Goal: Information Seeking & Learning: Get advice/opinions

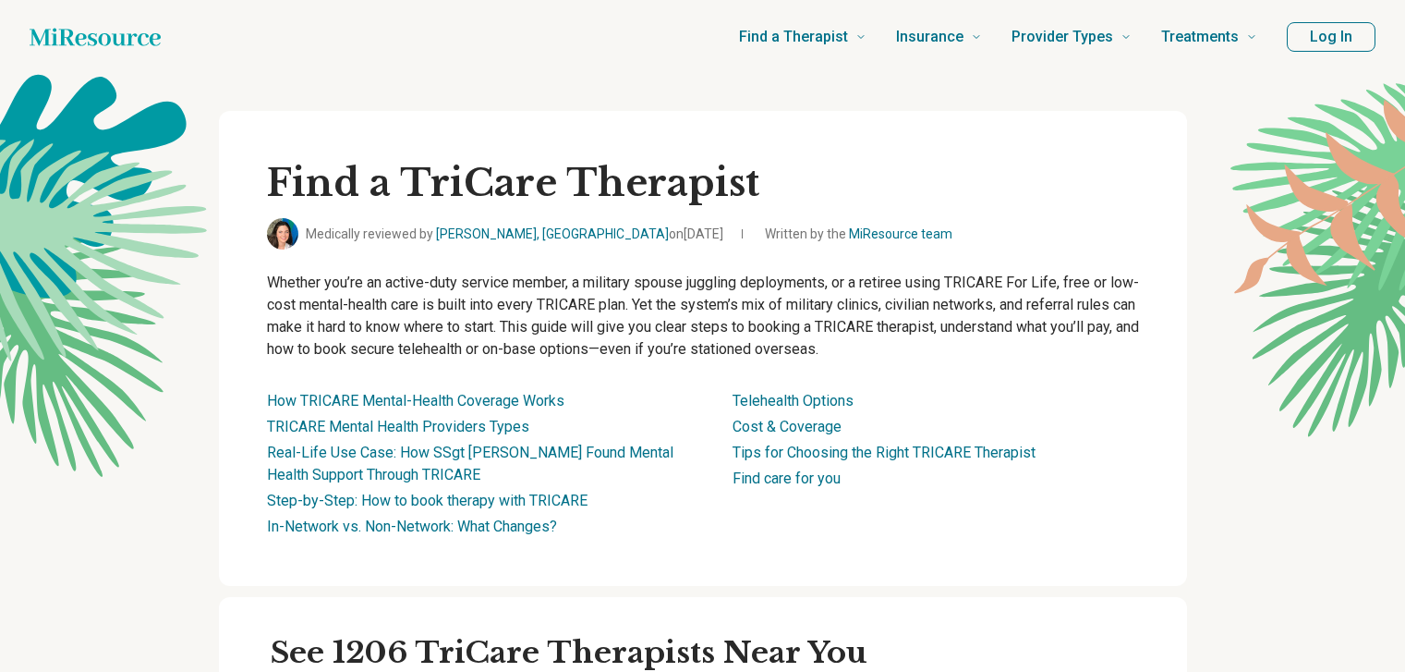
scroll to position [368, 0]
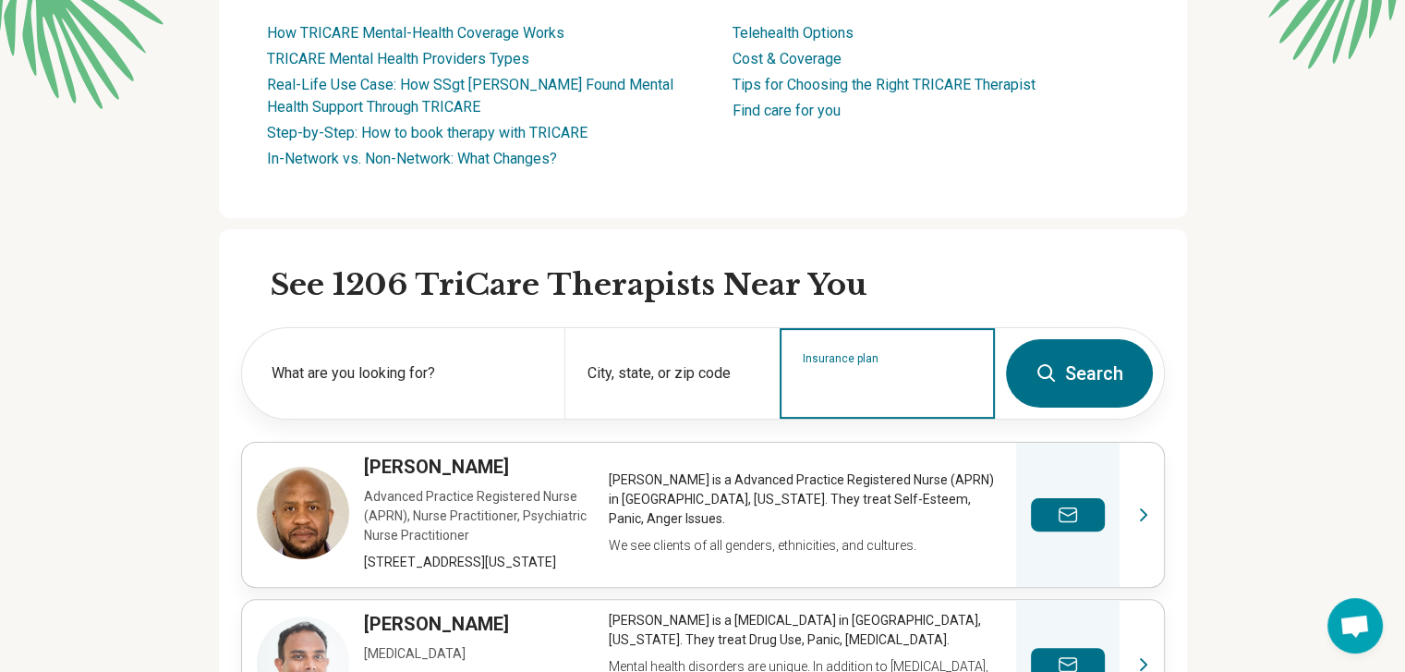
click at [843, 392] on input "Insurance plan" at bounding box center [888, 385] width 170 height 22
type input "**********"
drag, startPoint x: 805, startPoint y: 394, endPoint x: 892, endPoint y: 391, distance: 87.8
drag, startPoint x: 892, startPoint y: 391, endPoint x: 855, endPoint y: 391, distance: 37.9
click at [855, 391] on input "Insurance plan" at bounding box center [888, 385] width 170 height 22
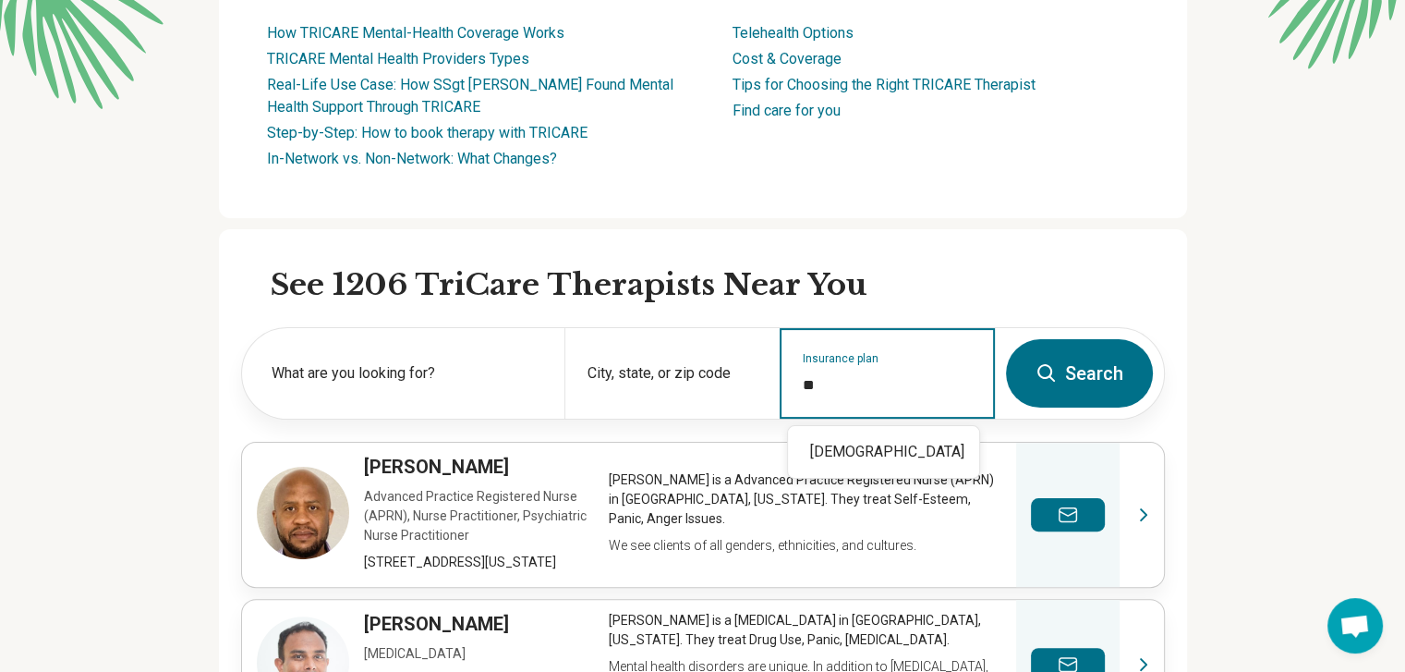
type input "*"
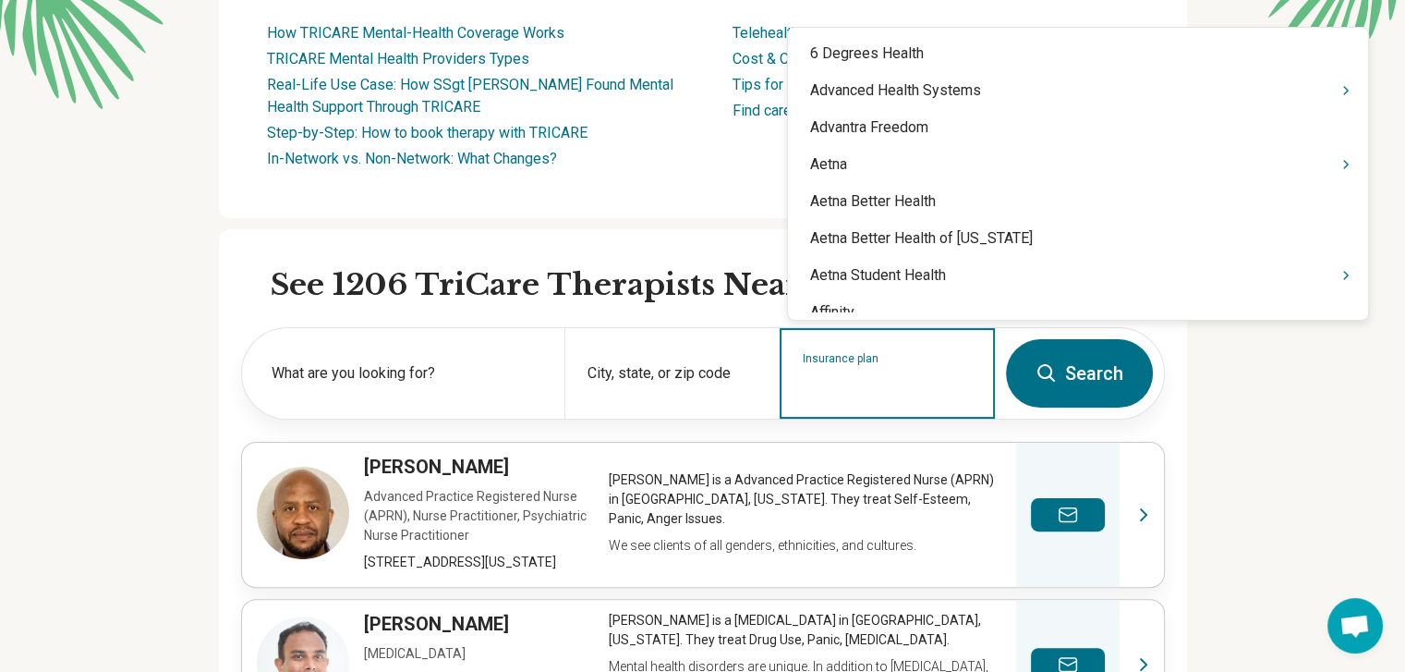
type input "*"
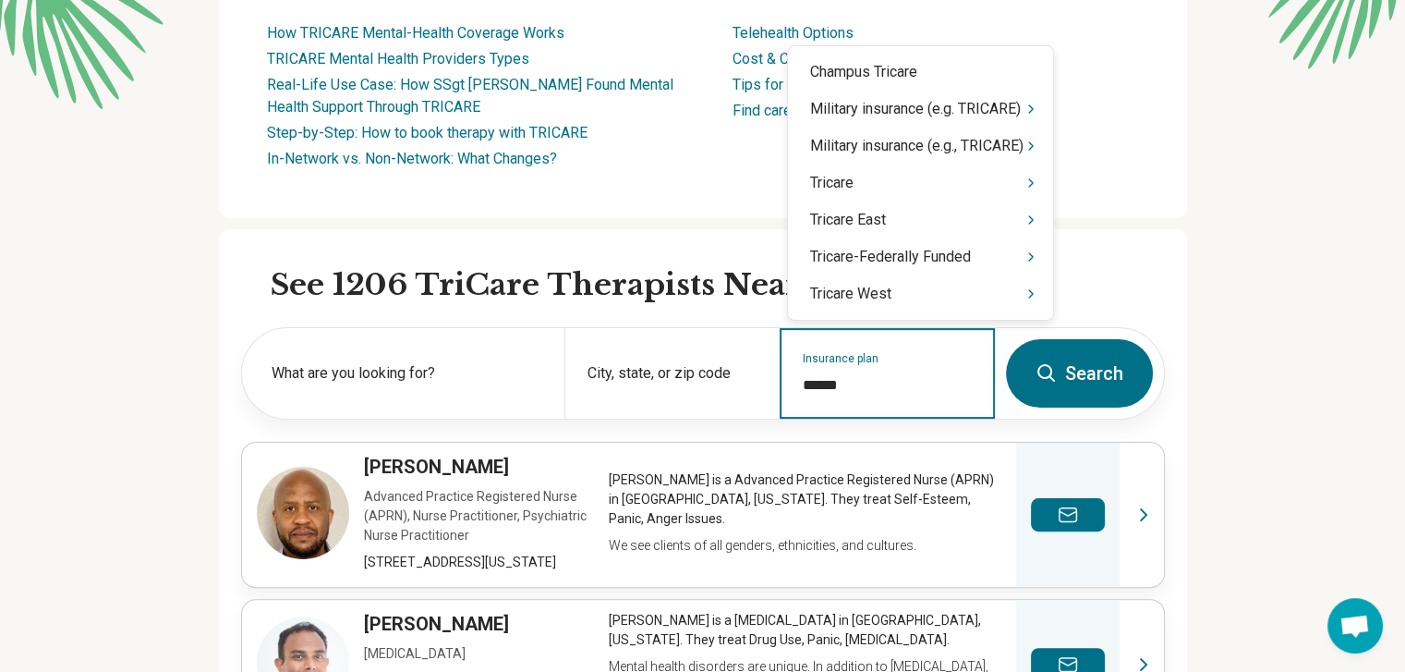
type input "*******"
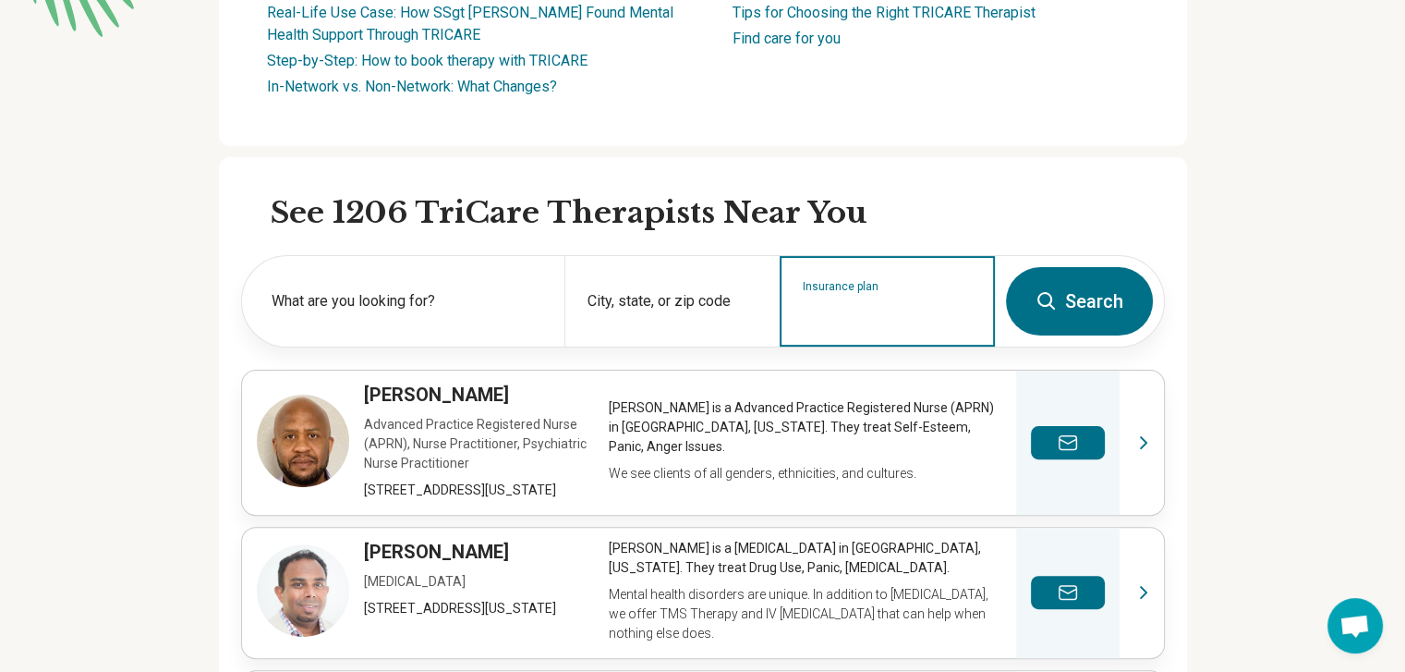
scroll to position [371, 0]
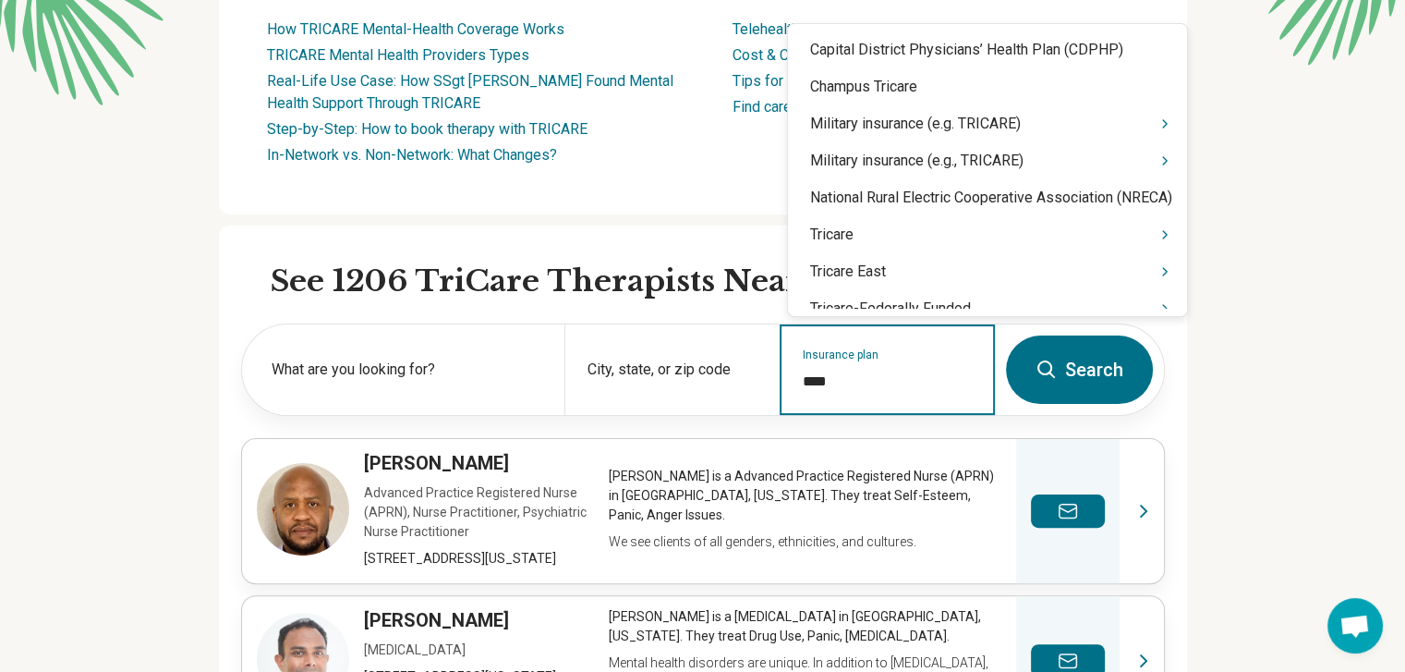
type input "*****"
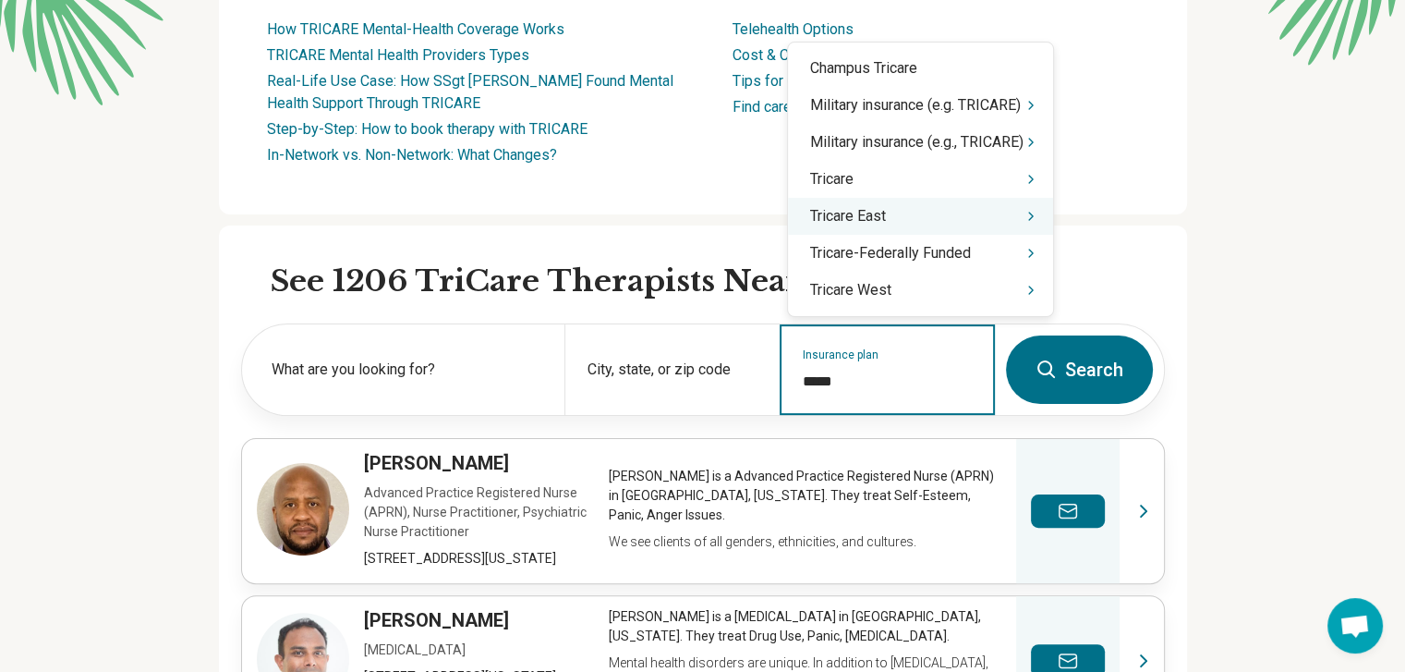
click at [1033, 215] on icon "Suggestions" at bounding box center [1031, 215] width 4 height 7
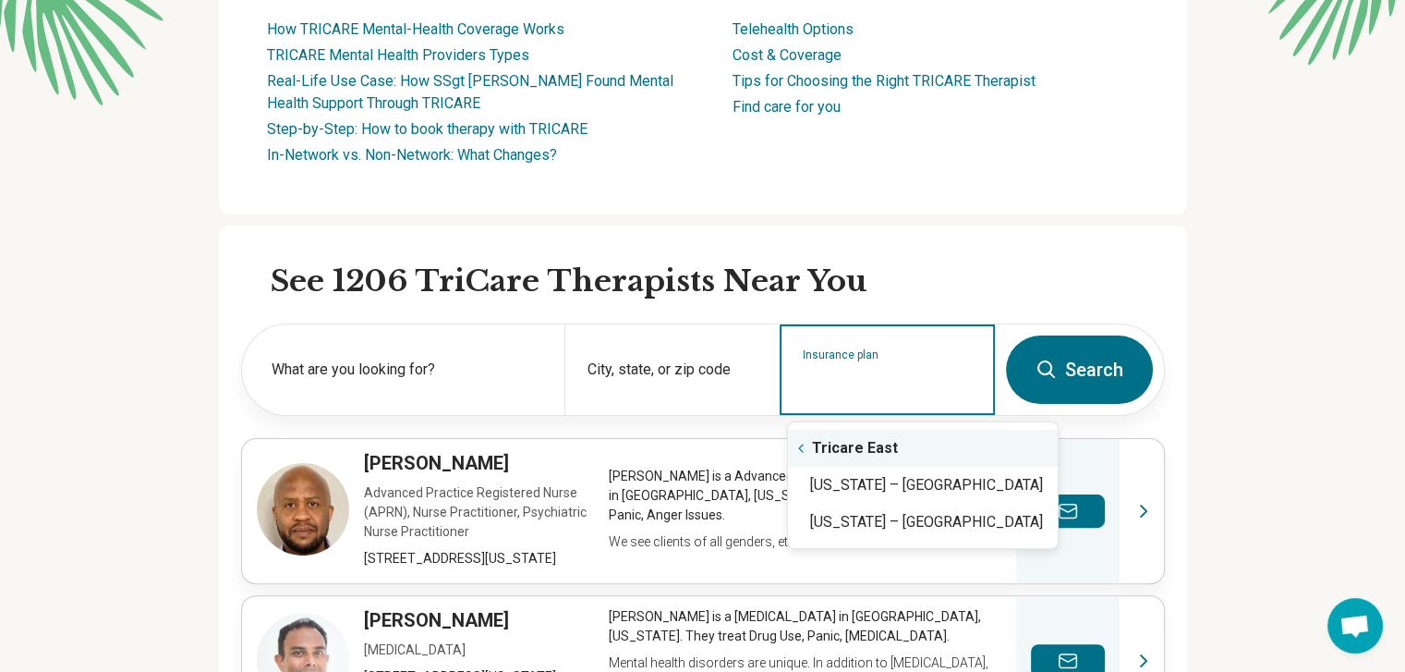
click at [798, 452] on icon "Suggestions" at bounding box center [801, 448] width 15 height 15
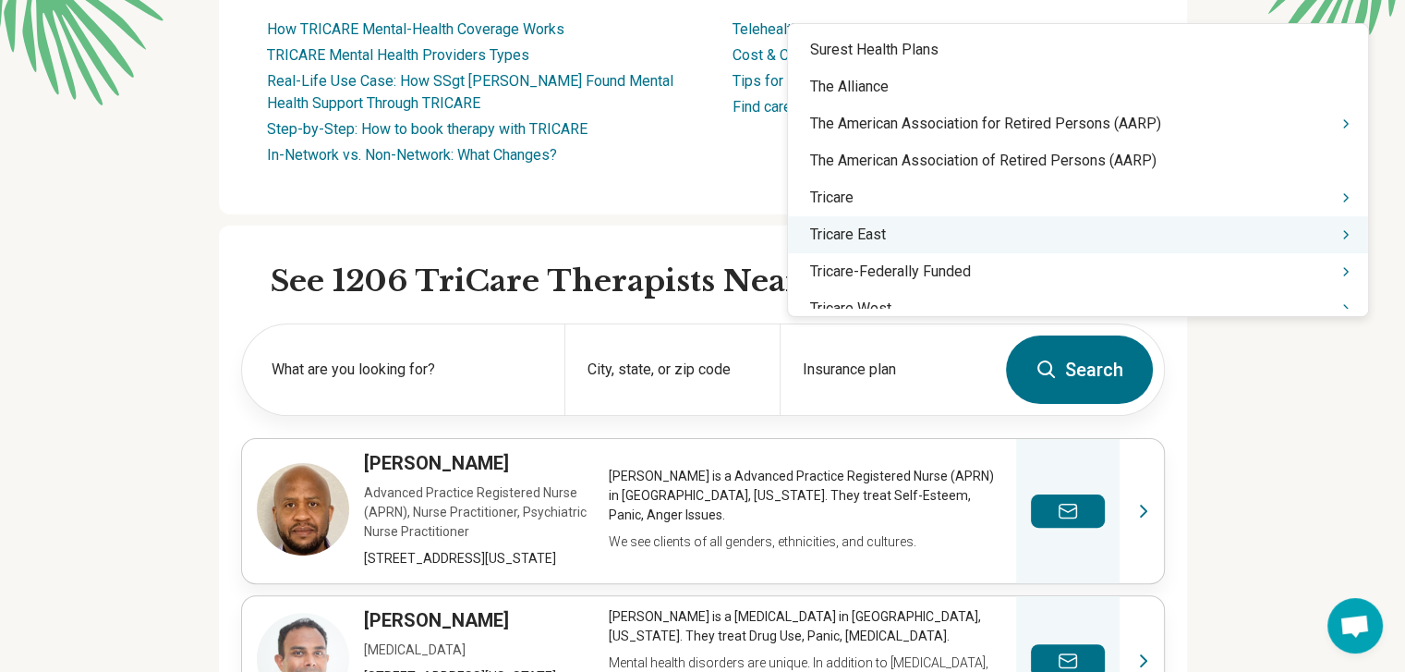
scroll to position [17629, 0]
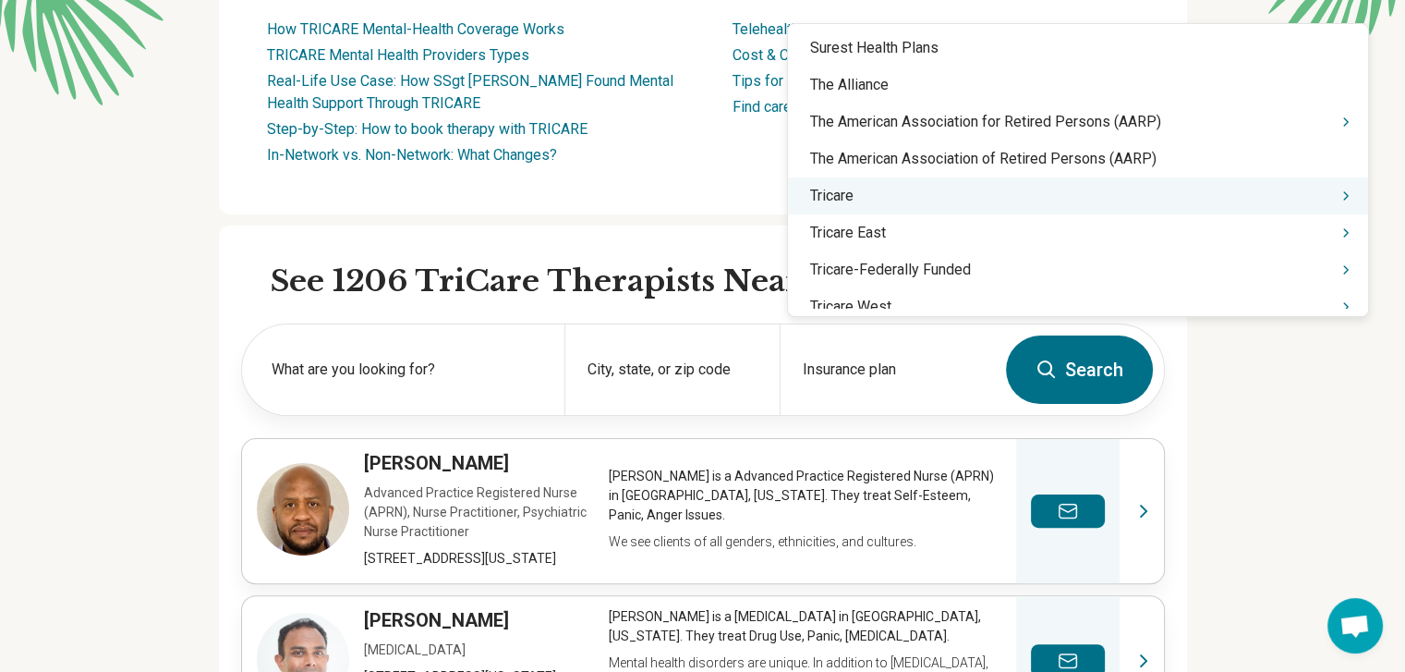
drag, startPoint x: 898, startPoint y: 197, endPoint x: 1319, endPoint y: 195, distance: 421.3
click at [1344, 195] on icon "Suggestions" at bounding box center [1346, 195] width 4 height 7
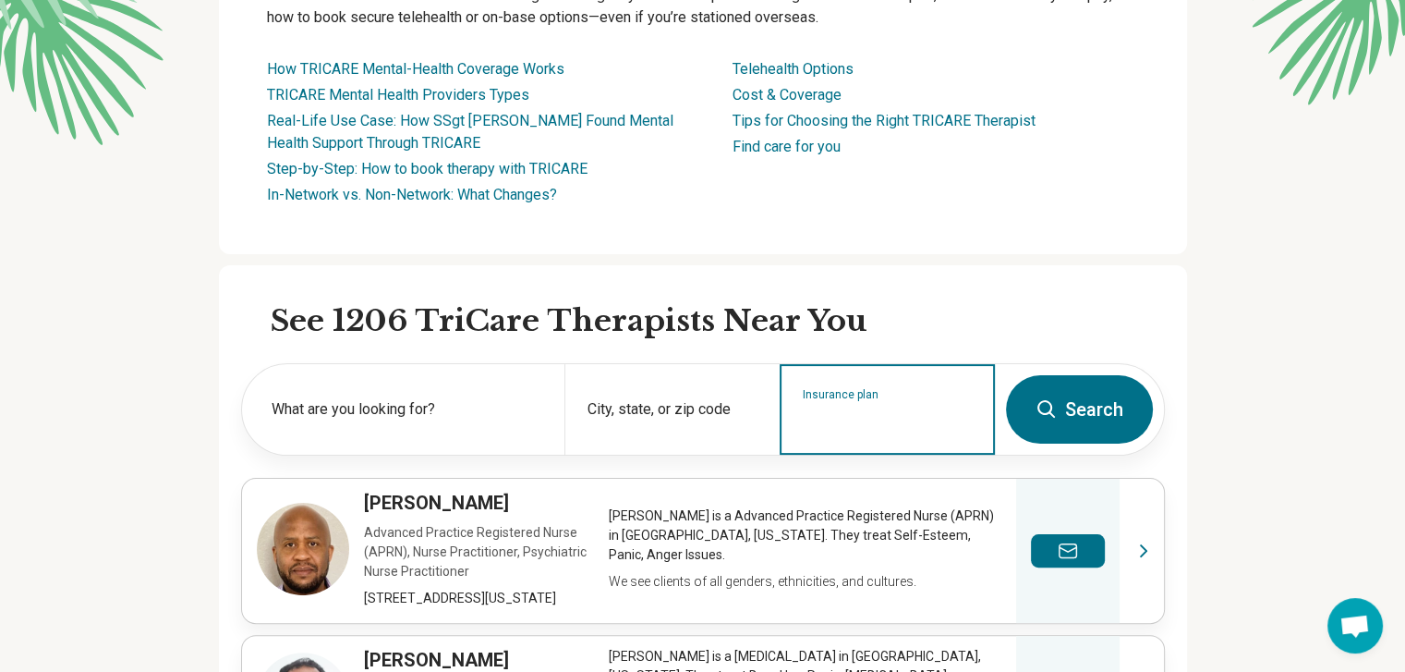
scroll to position [331, 0]
drag, startPoint x: 893, startPoint y: 430, endPoint x: 829, endPoint y: 427, distance: 64.7
click at [829, 427] on input "Insurance plan" at bounding box center [888, 422] width 170 height 22
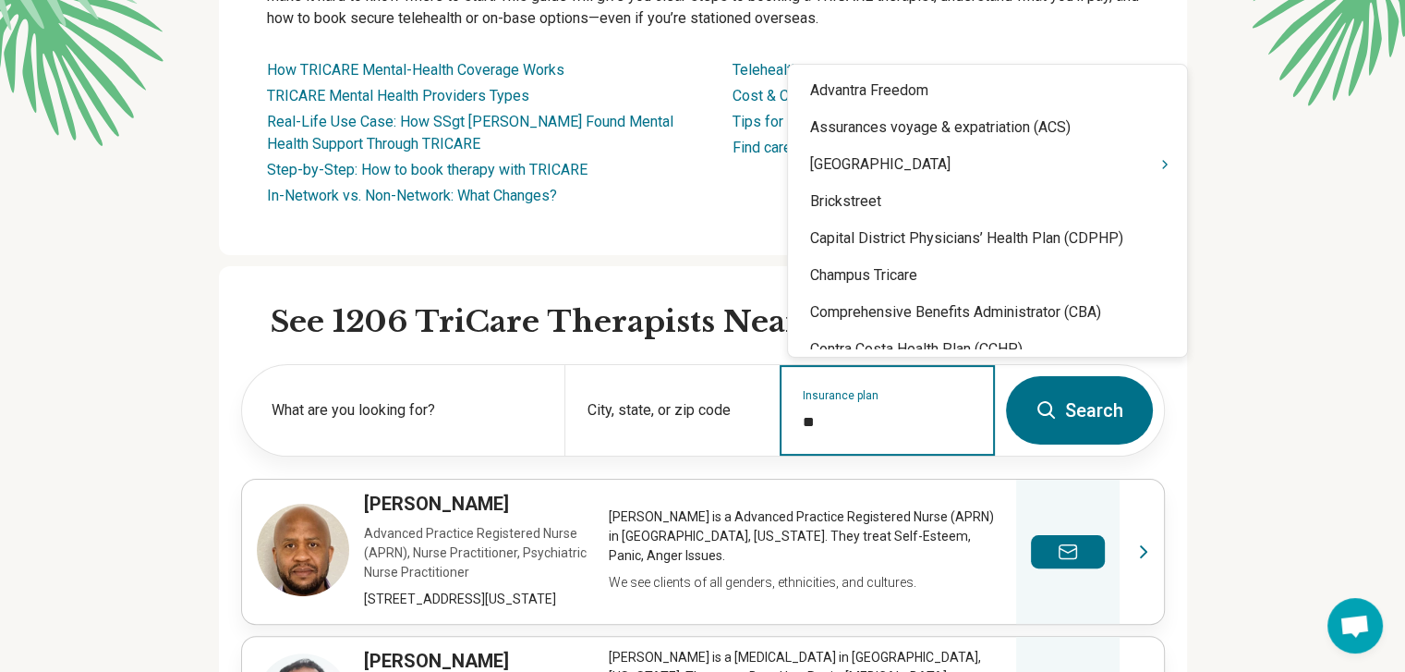
type input "***"
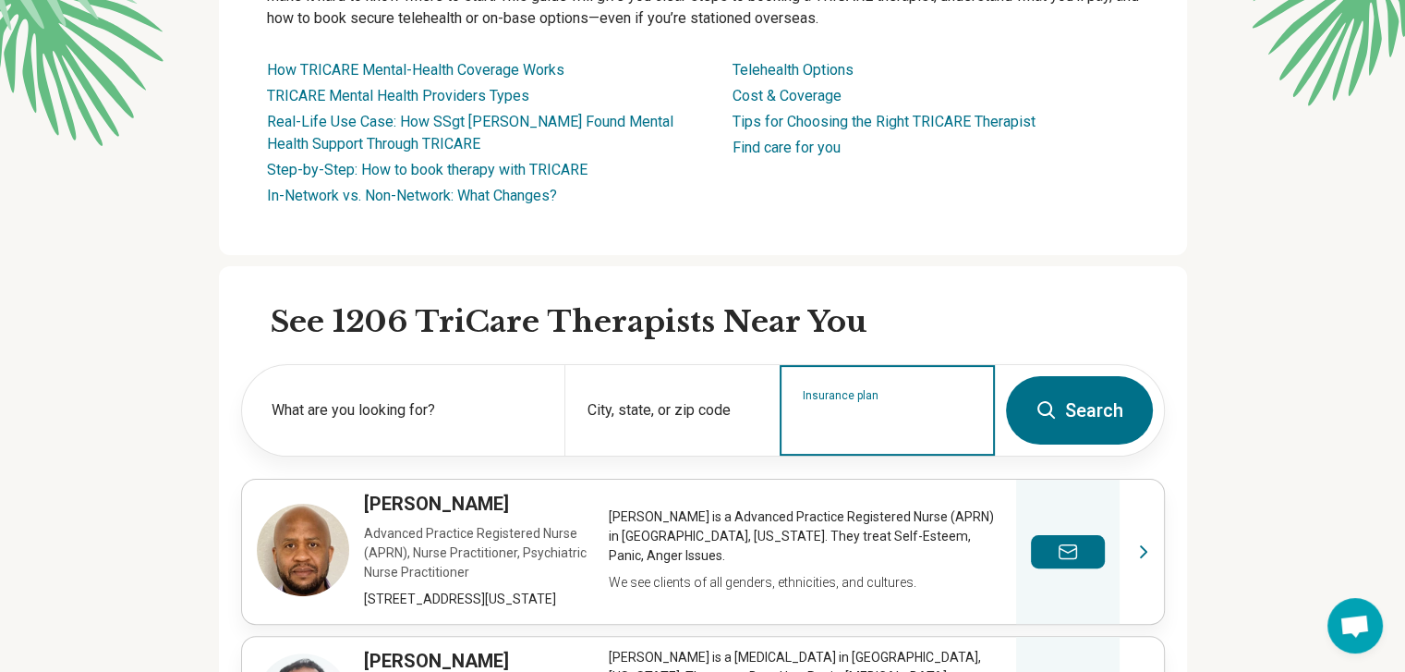
drag, startPoint x: 853, startPoint y: 415, endPoint x: 845, endPoint y: 422, distance: 10.5
click at [845, 422] on input "Insurance plan" at bounding box center [888, 422] width 170 height 22
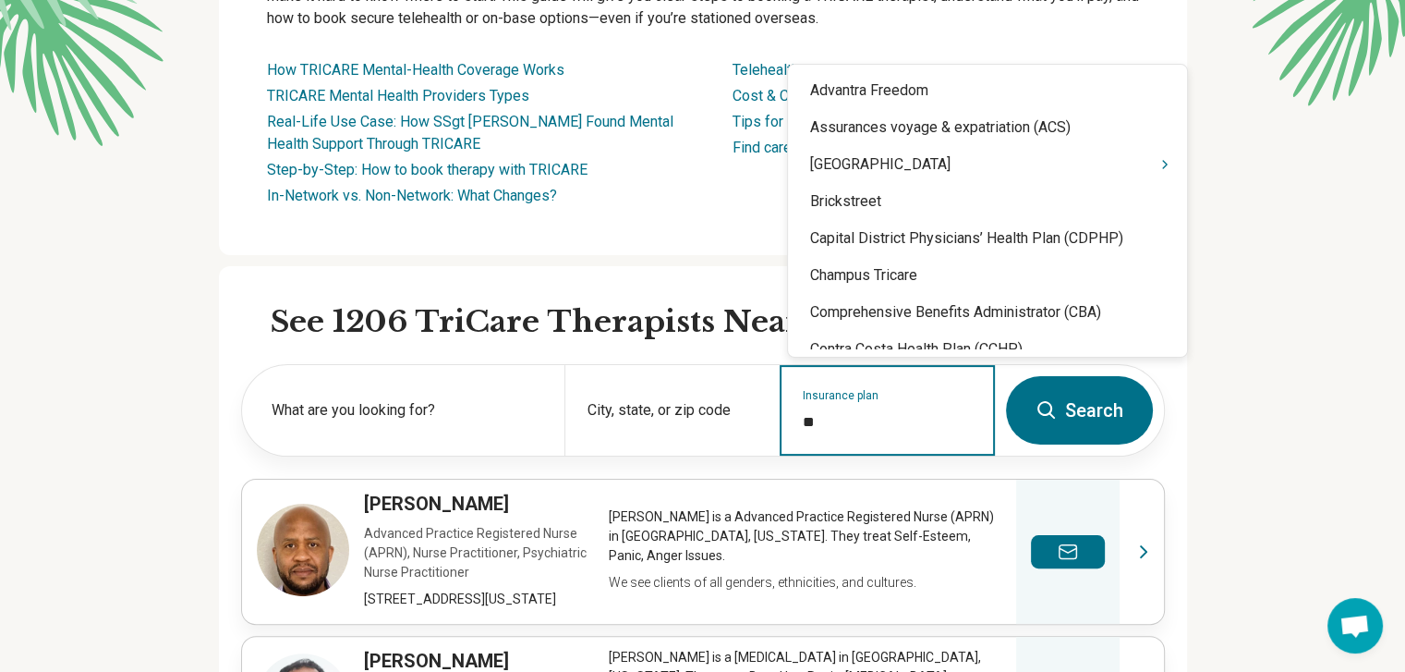
type input "***"
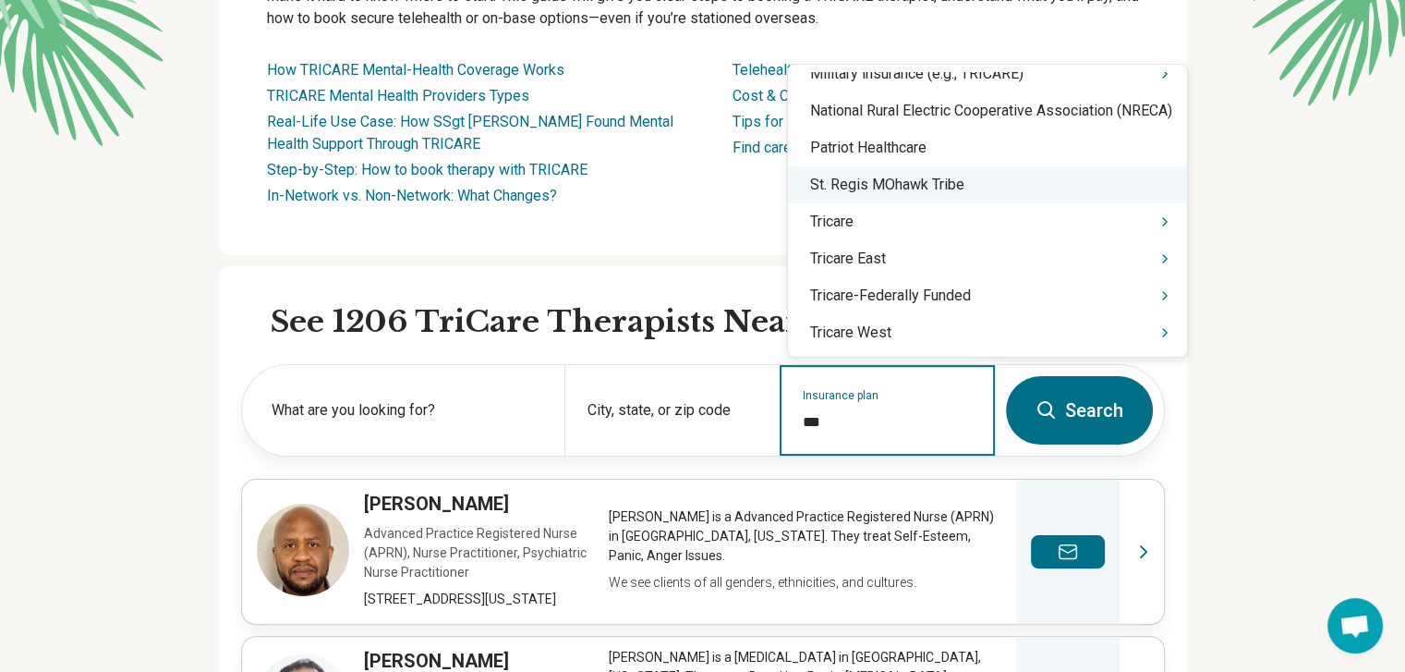
scroll to position [203, 0]
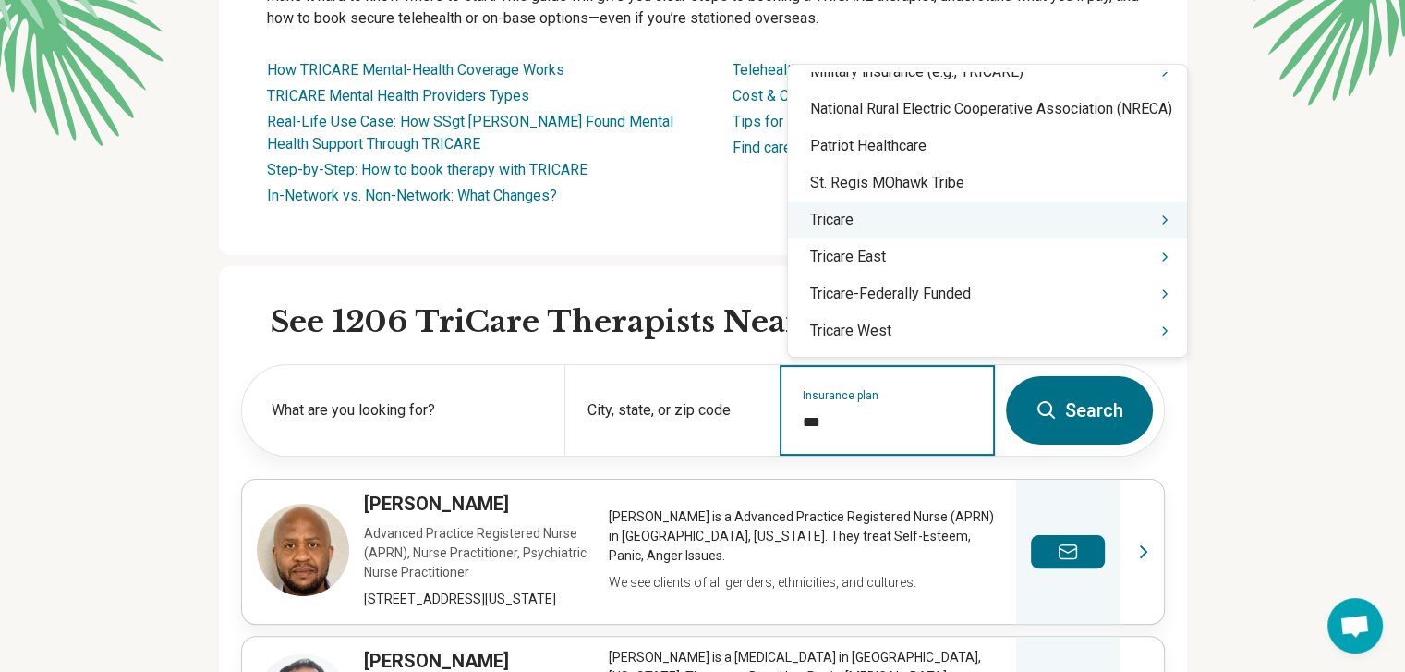
click at [929, 232] on div "Tricare" at bounding box center [987, 219] width 399 height 37
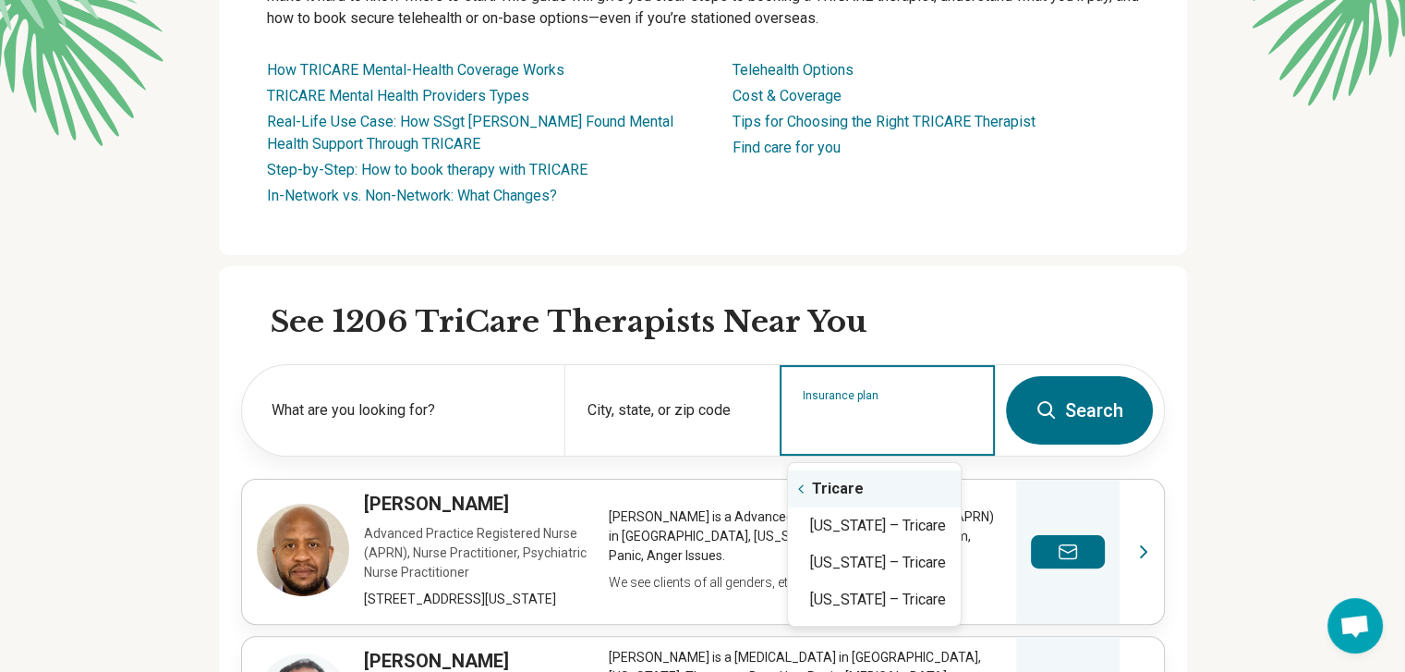
scroll to position [0, 0]
click at [848, 601] on div "Virginia – Tricare" at bounding box center [874, 599] width 173 height 37
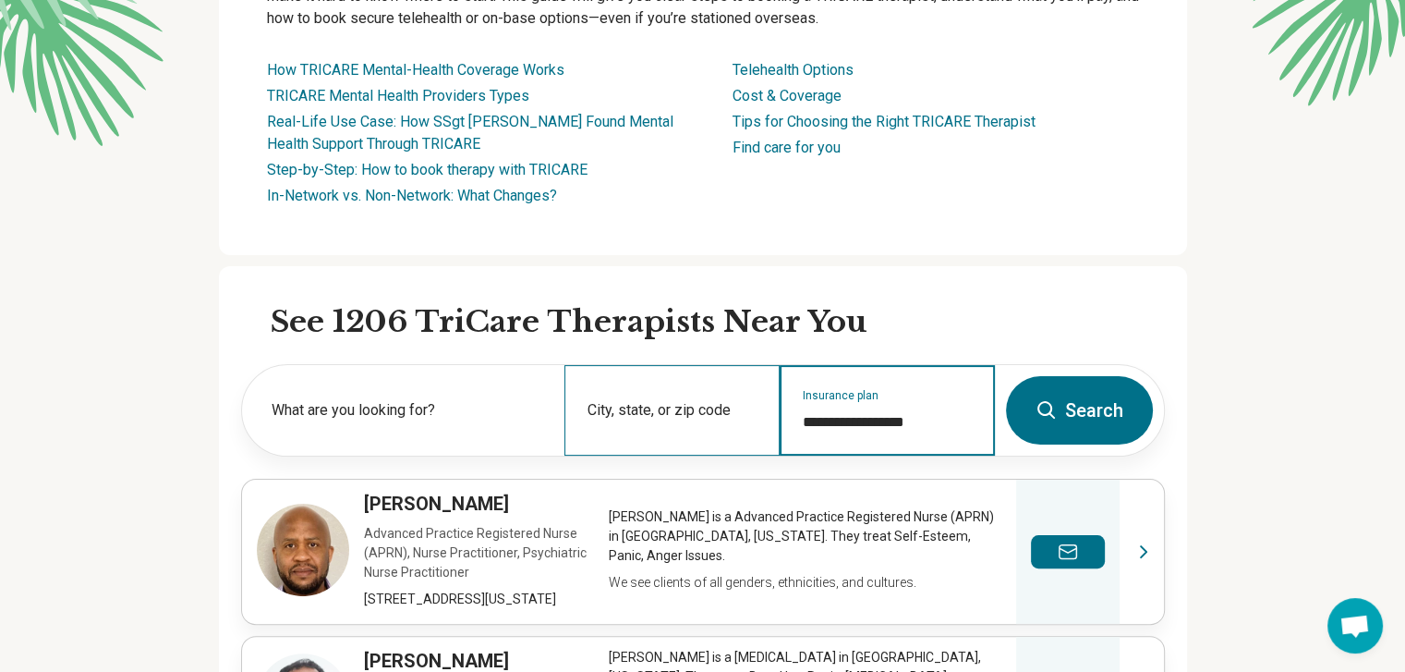
type input "**********"
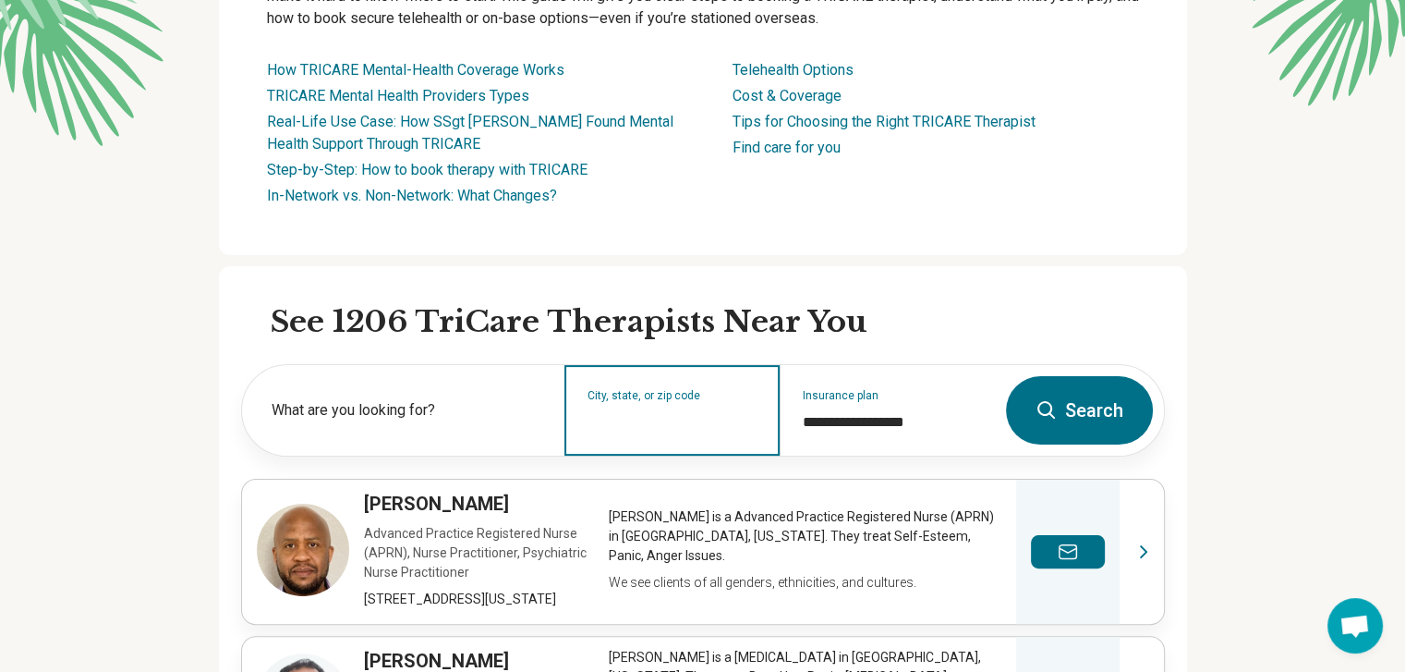
click at [654, 415] on input "City, state, or zip code" at bounding box center [673, 422] width 170 height 22
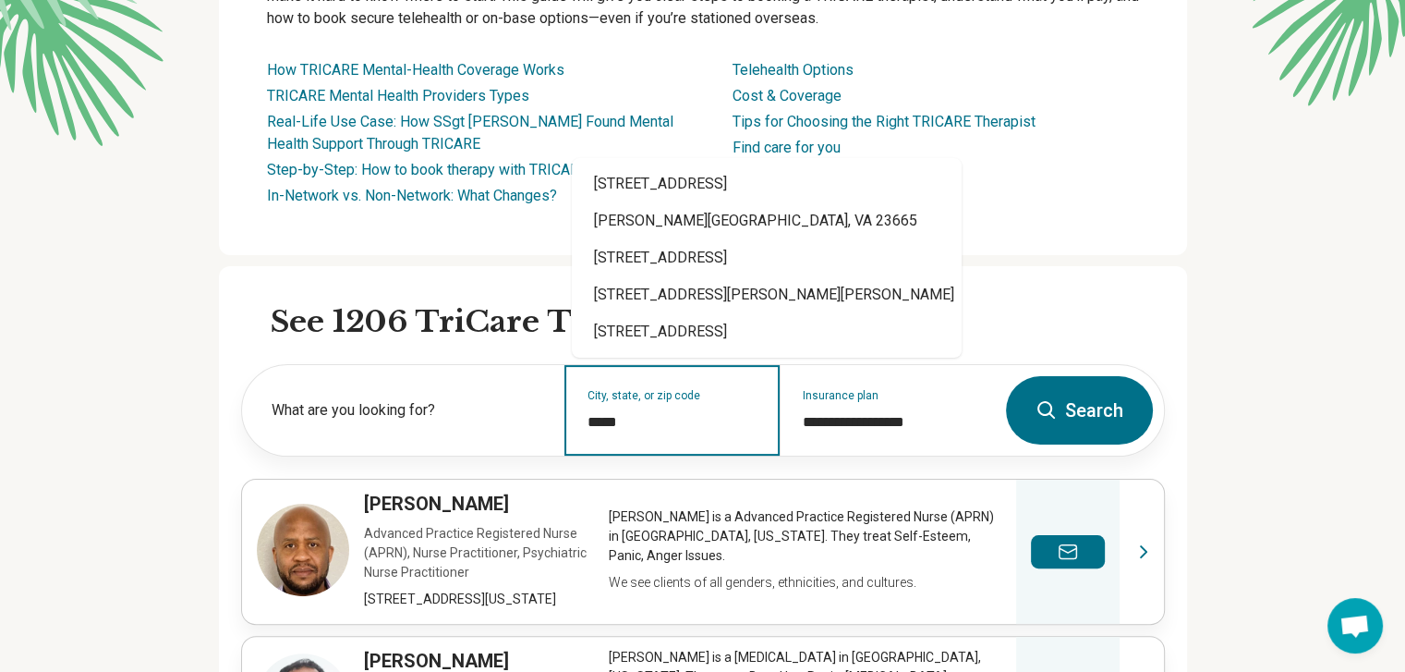
type input "*****"
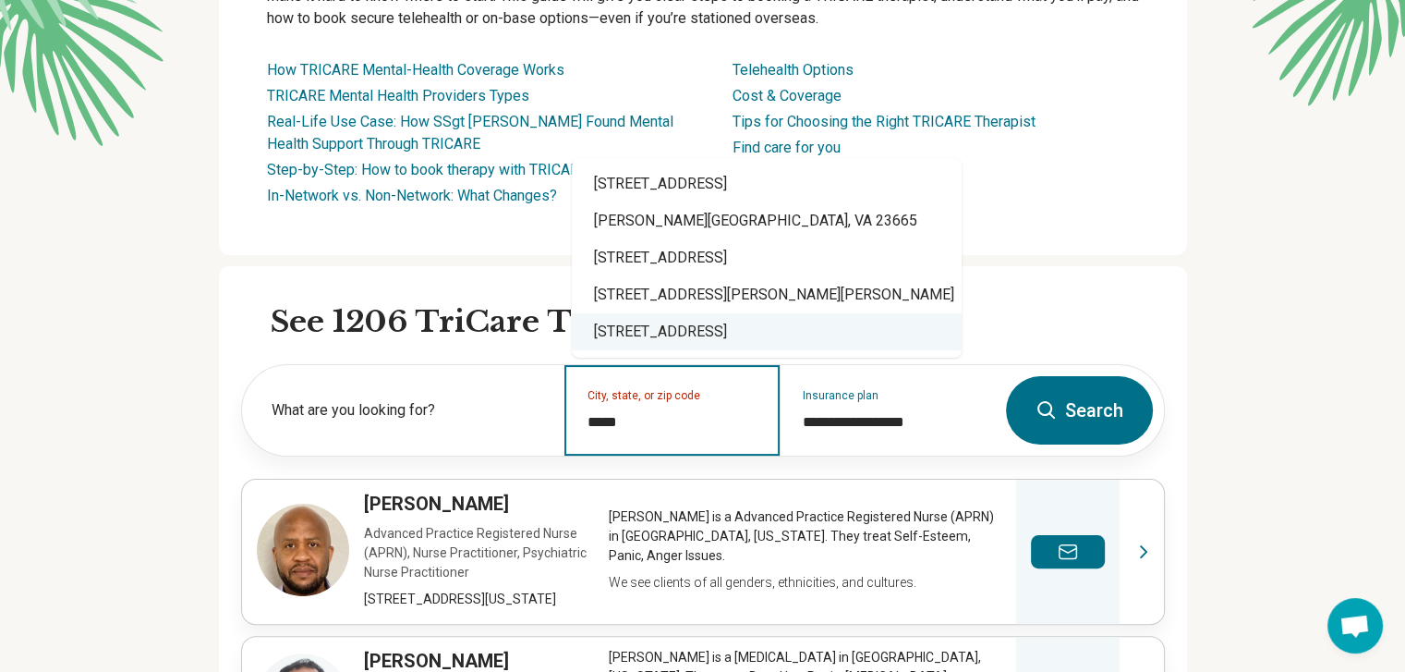
click at [728, 325] on div "23665 Stonehenge Boulevard, Novi, MI" at bounding box center [767, 331] width 390 height 37
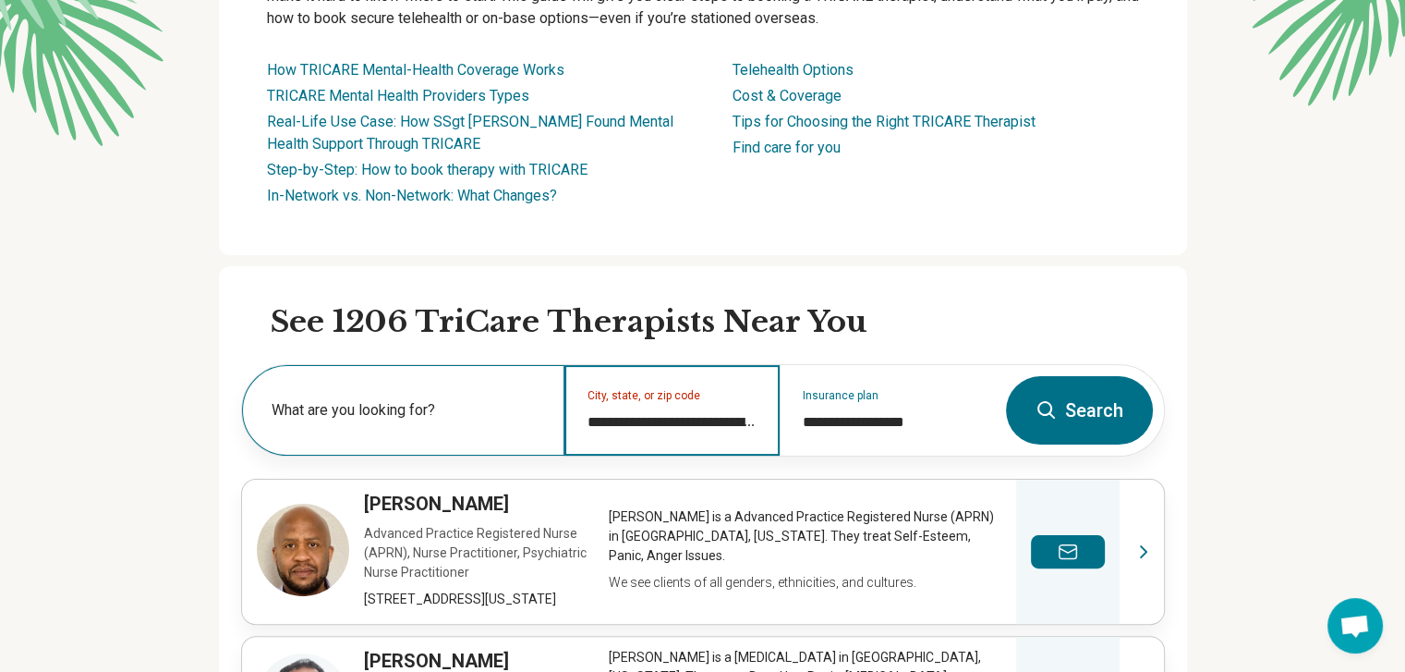
type input "**********"
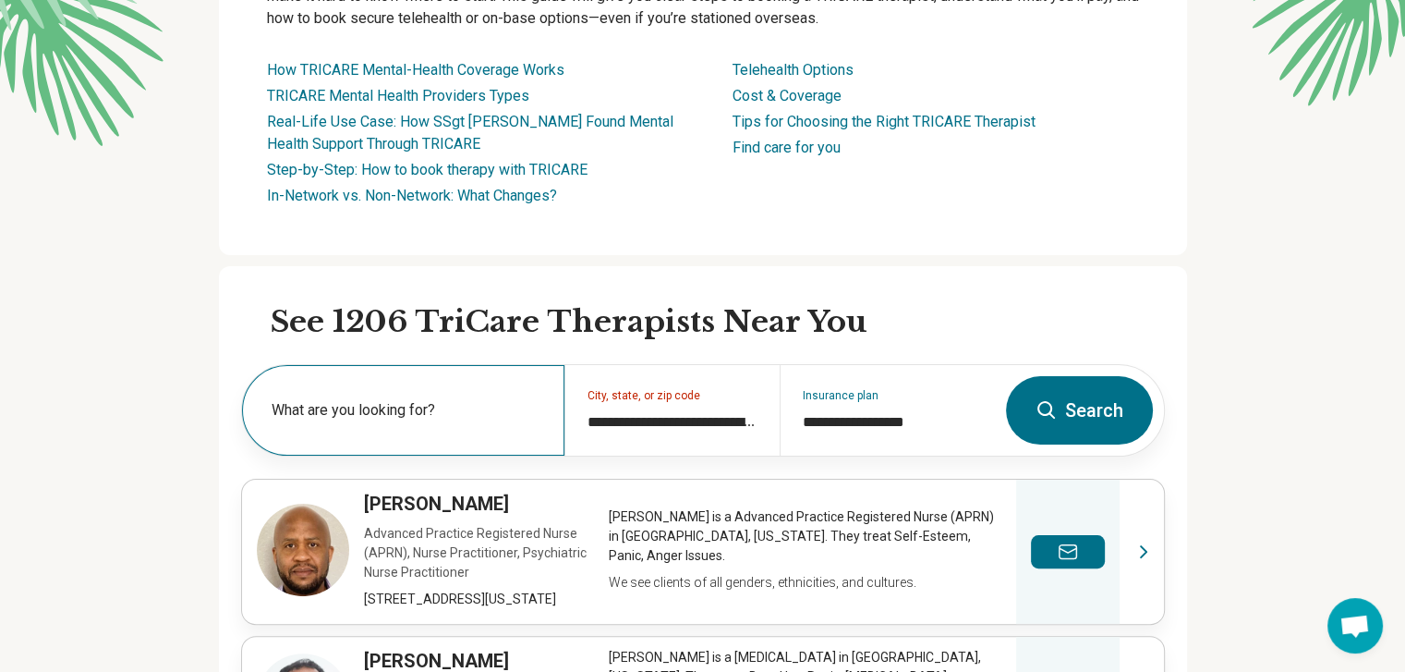
click at [516, 413] on label "What are you looking for?" at bounding box center [407, 410] width 271 height 22
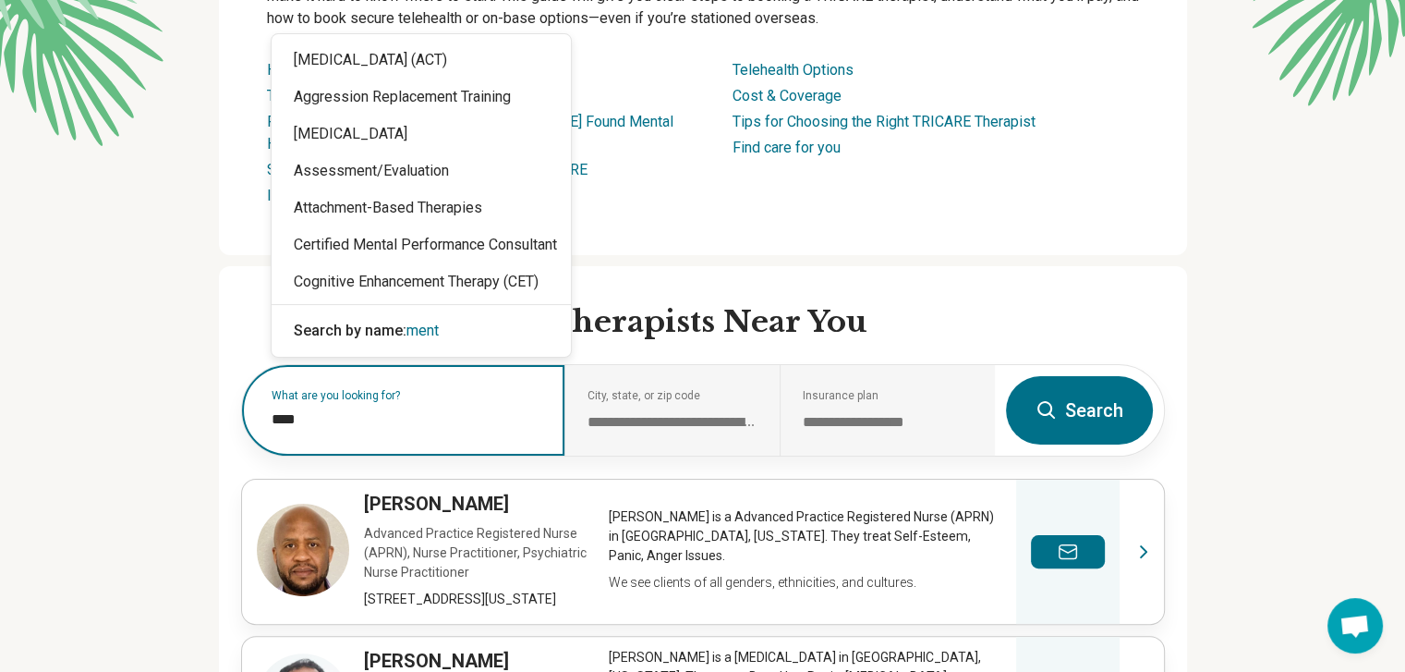
type input "*****"
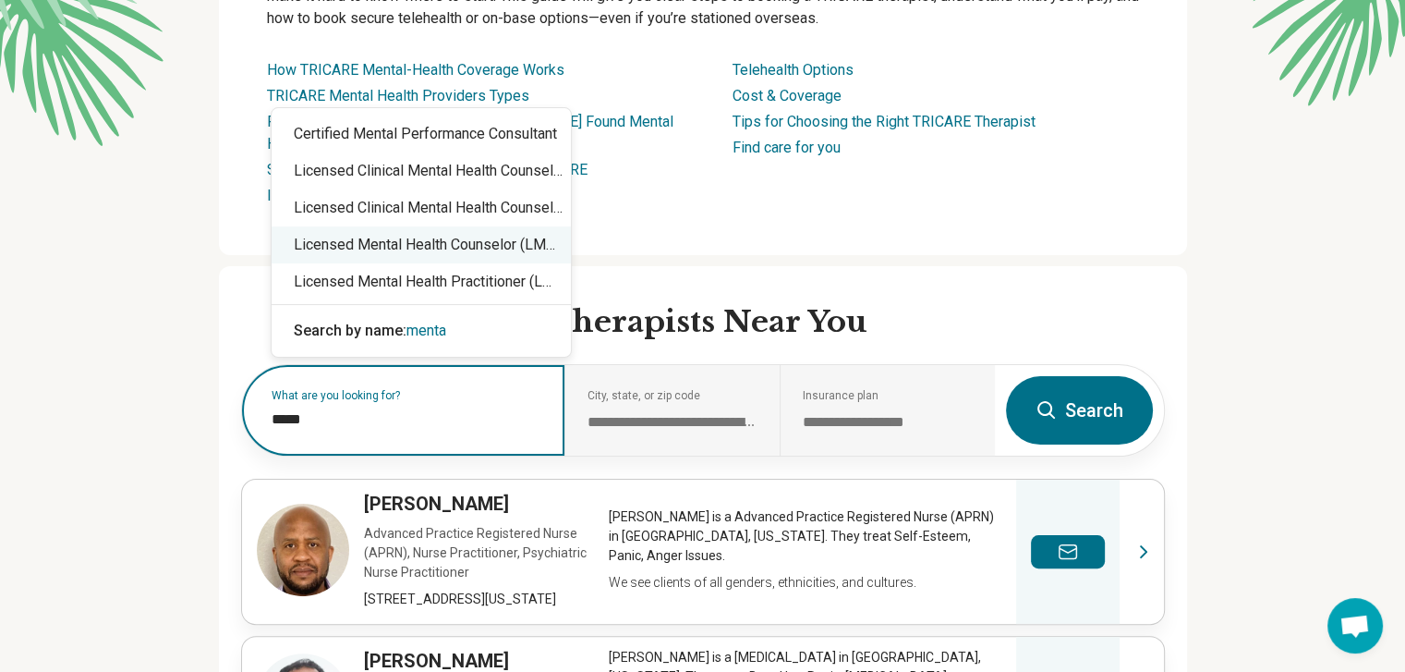
click at [413, 247] on div "Licensed Mental Health Counselor (LMHC)" at bounding box center [421, 244] width 299 height 37
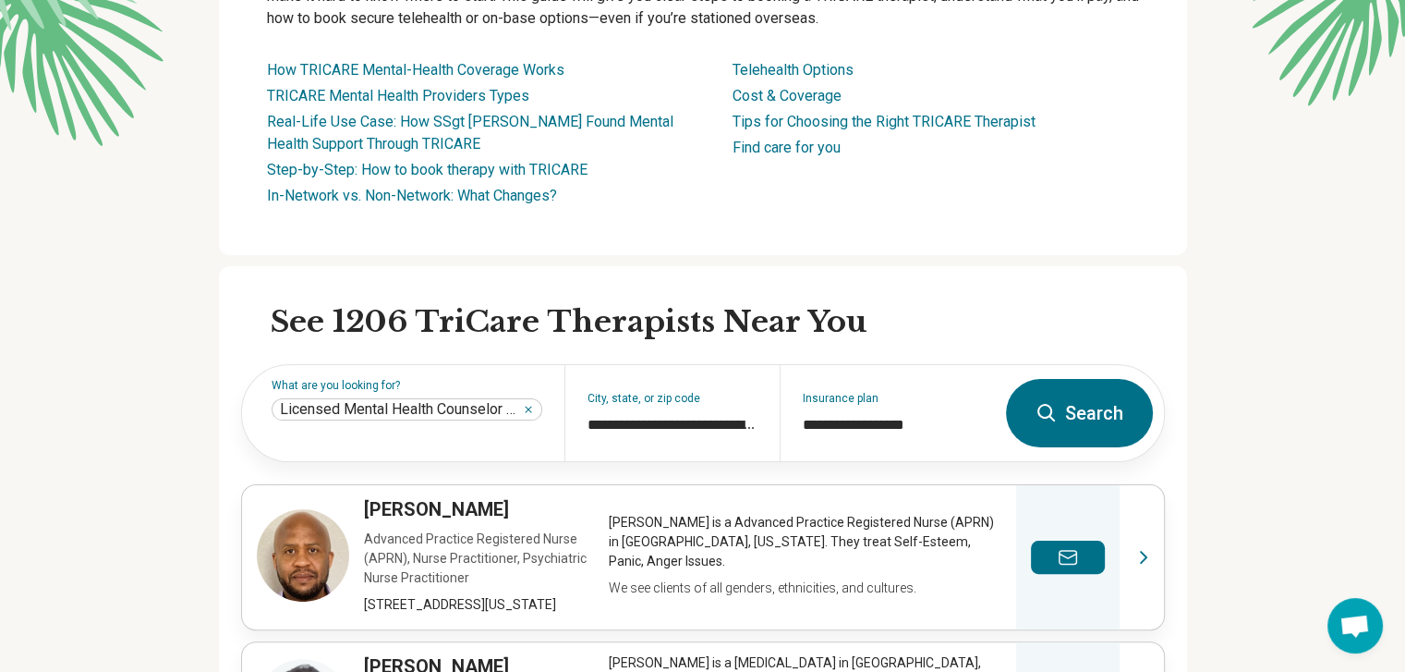
click at [1058, 419] on icon at bounding box center [1047, 413] width 22 height 22
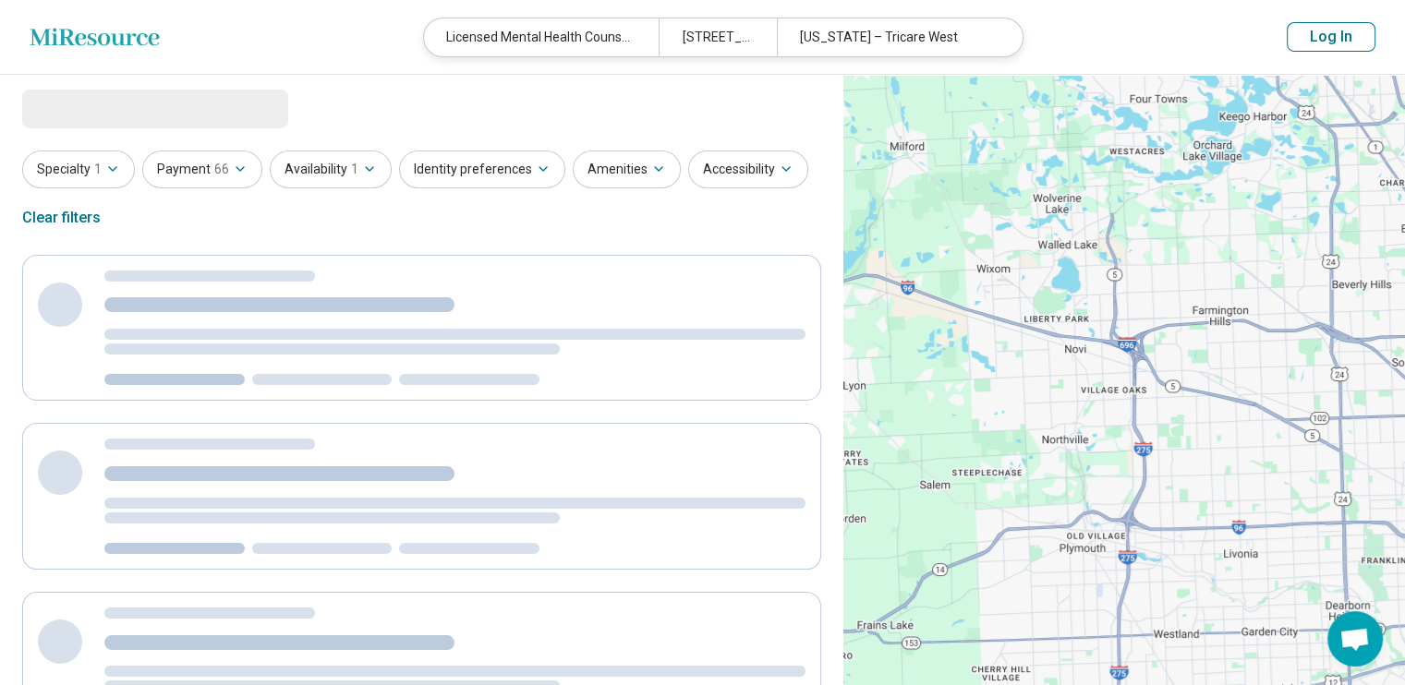
select select "***"
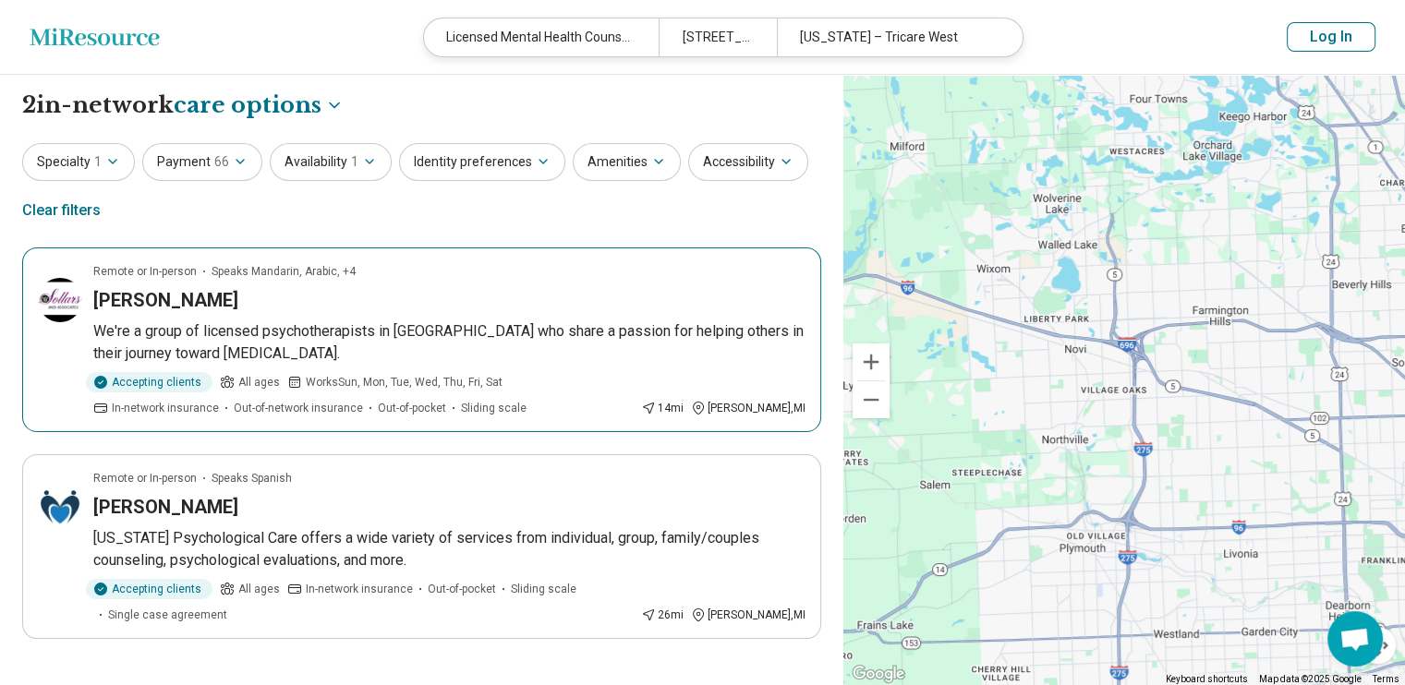
click at [186, 289] on h3 "Franklin Sollars" at bounding box center [165, 300] width 145 height 26
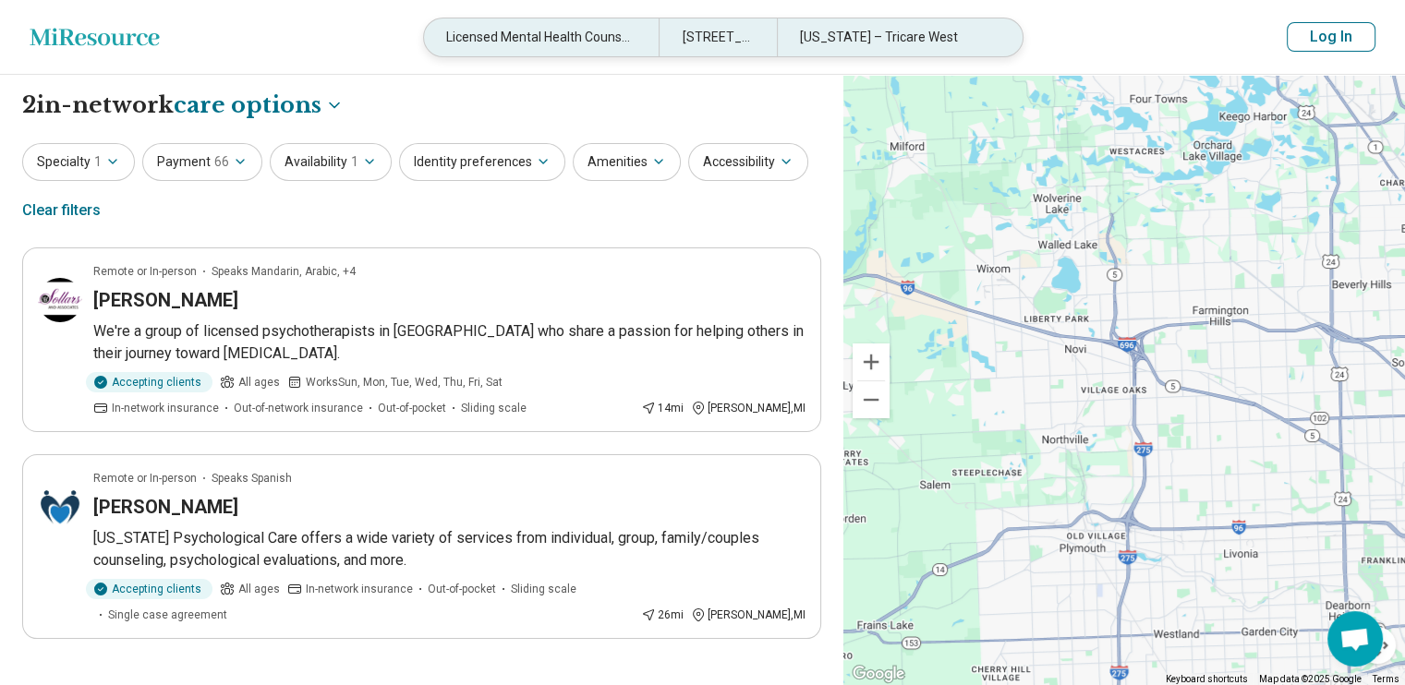
click at [861, 41] on div "Montana – Tricare West" at bounding box center [894, 37] width 235 height 38
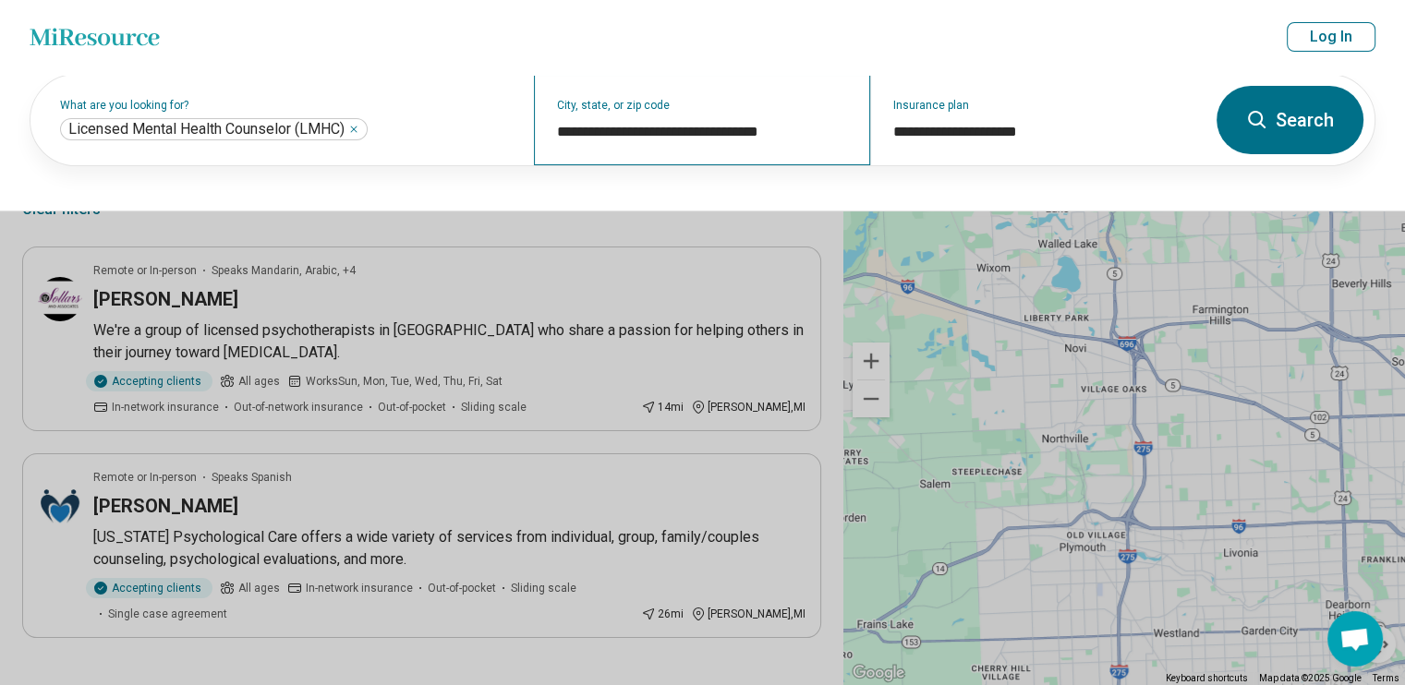
click at [713, 151] on div "**********" at bounding box center [701, 120] width 335 height 91
click at [735, 134] on input "**********" at bounding box center [702, 132] width 290 height 22
click at [824, 131] on input "**********" at bounding box center [702, 132] width 290 height 22
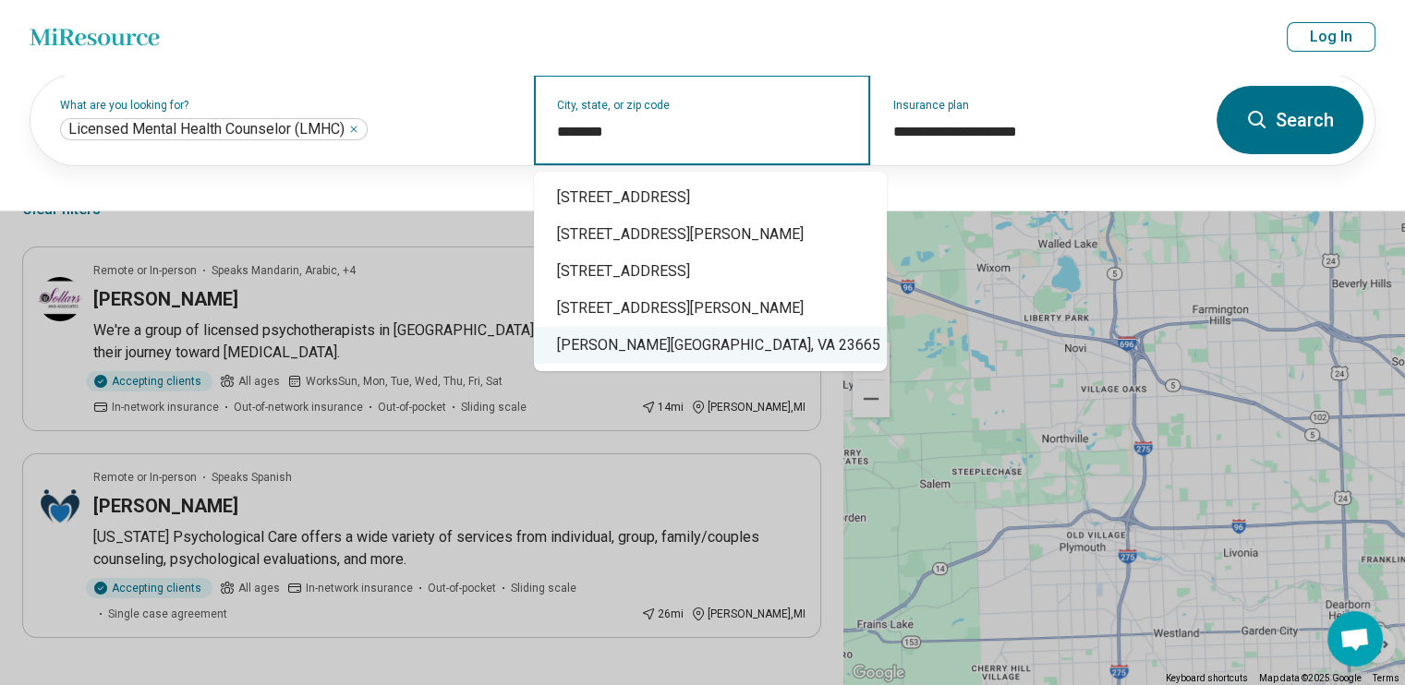
click at [729, 356] on div "Langley Air Force Base, VA 23665" at bounding box center [710, 345] width 353 height 37
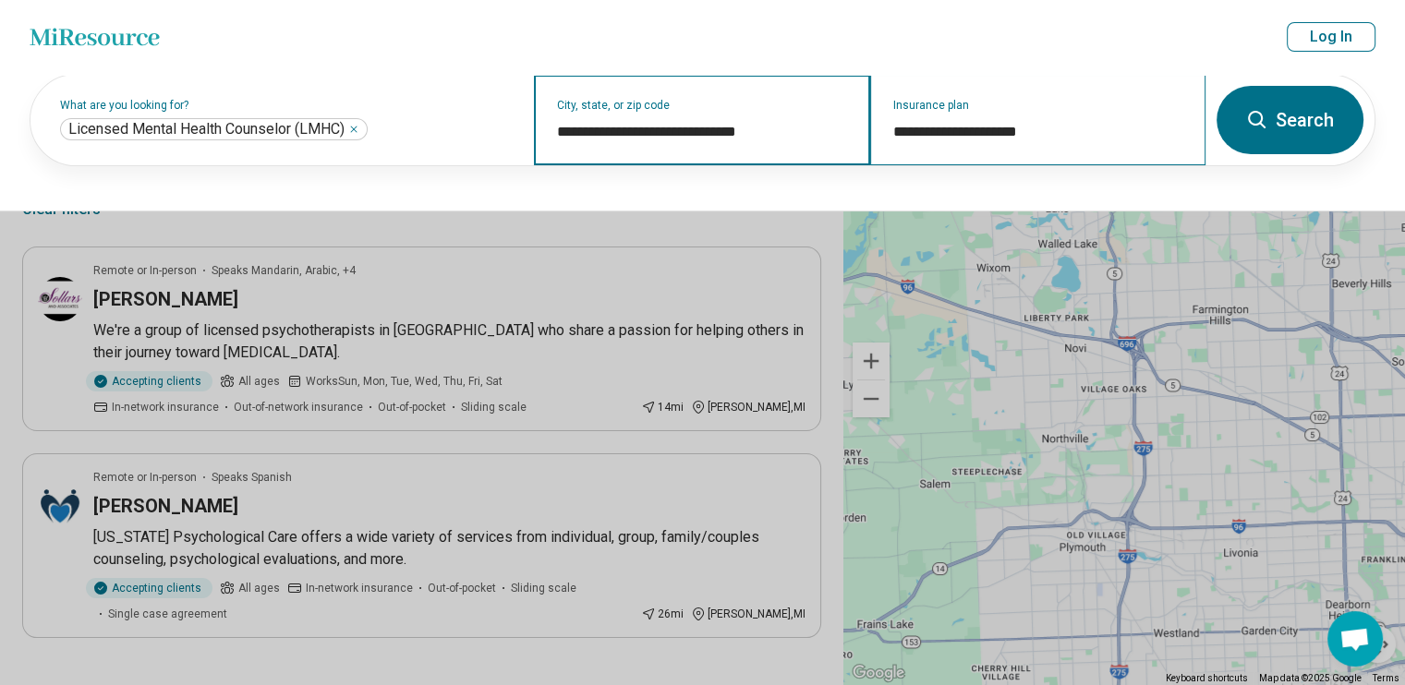
type input "**********"
click at [1009, 144] on div "**********" at bounding box center [1037, 120] width 335 height 91
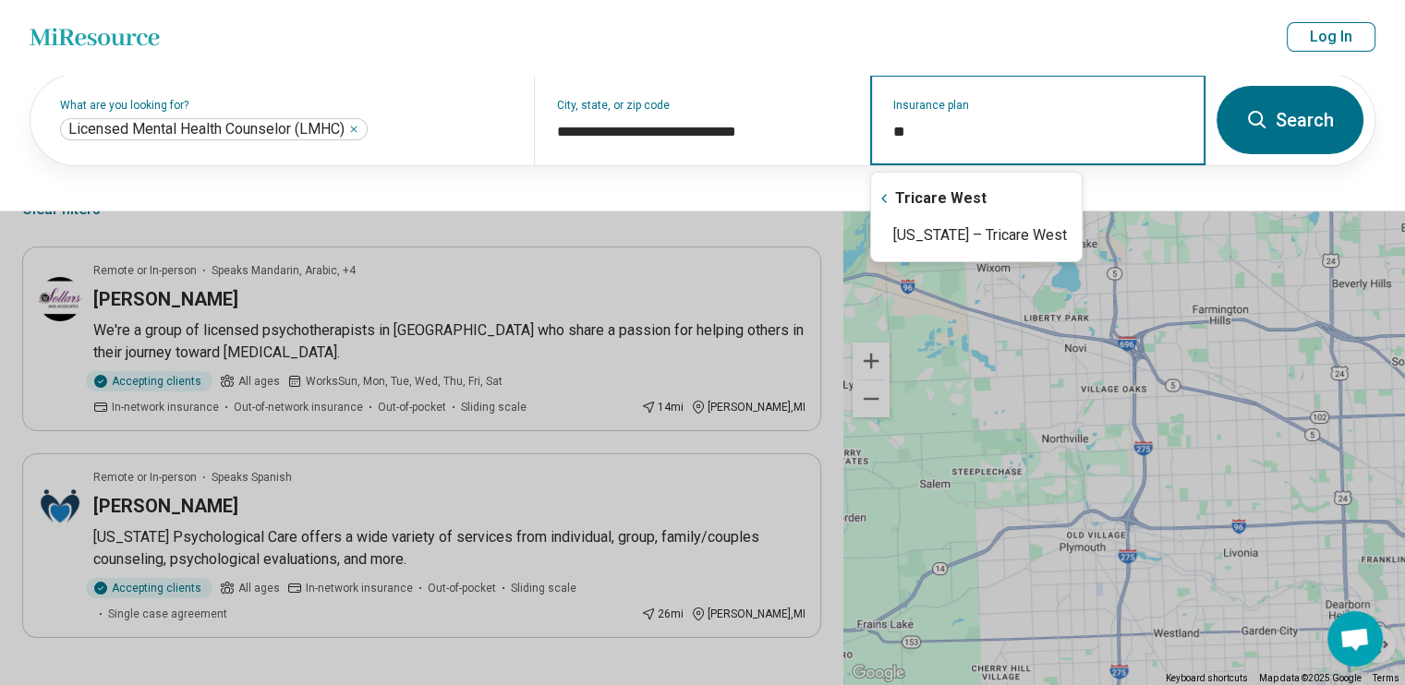
type input "*"
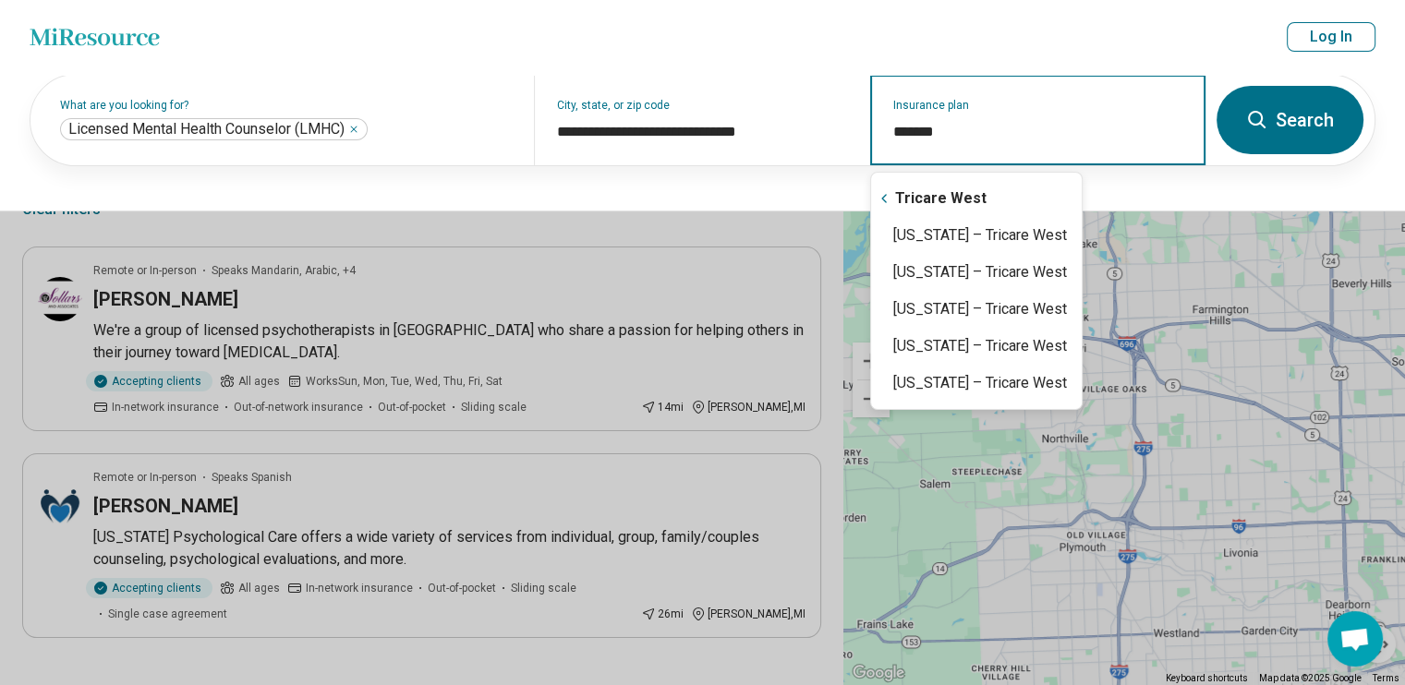
type input "*******"
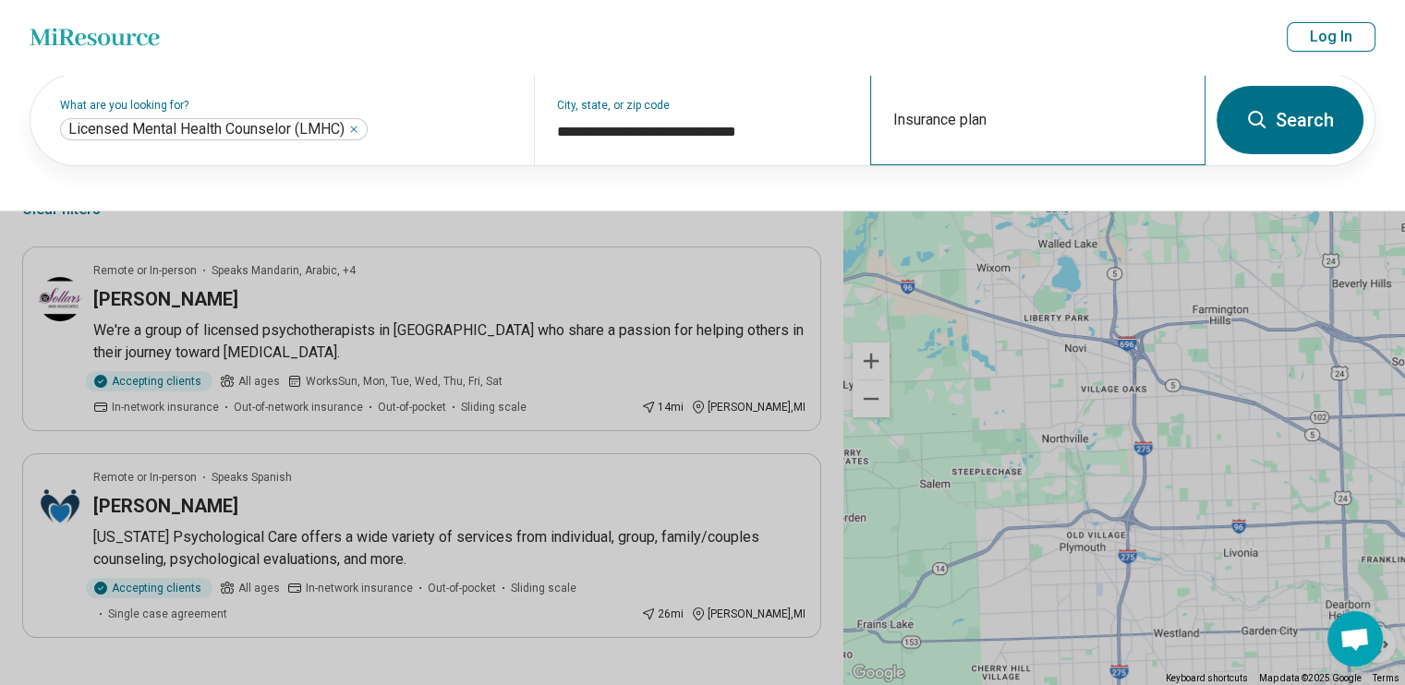
click at [1009, 144] on div "Insurance plan" at bounding box center [1037, 120] width 335 height 91
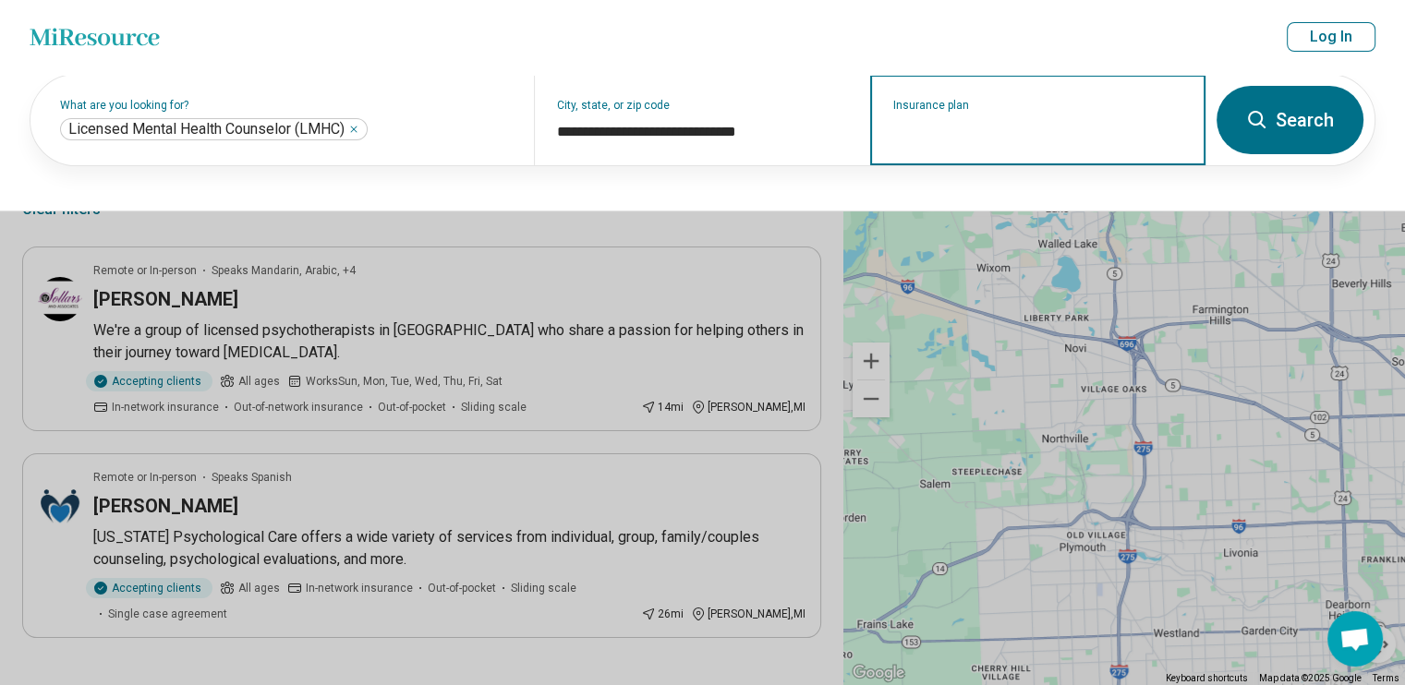
type input "*"
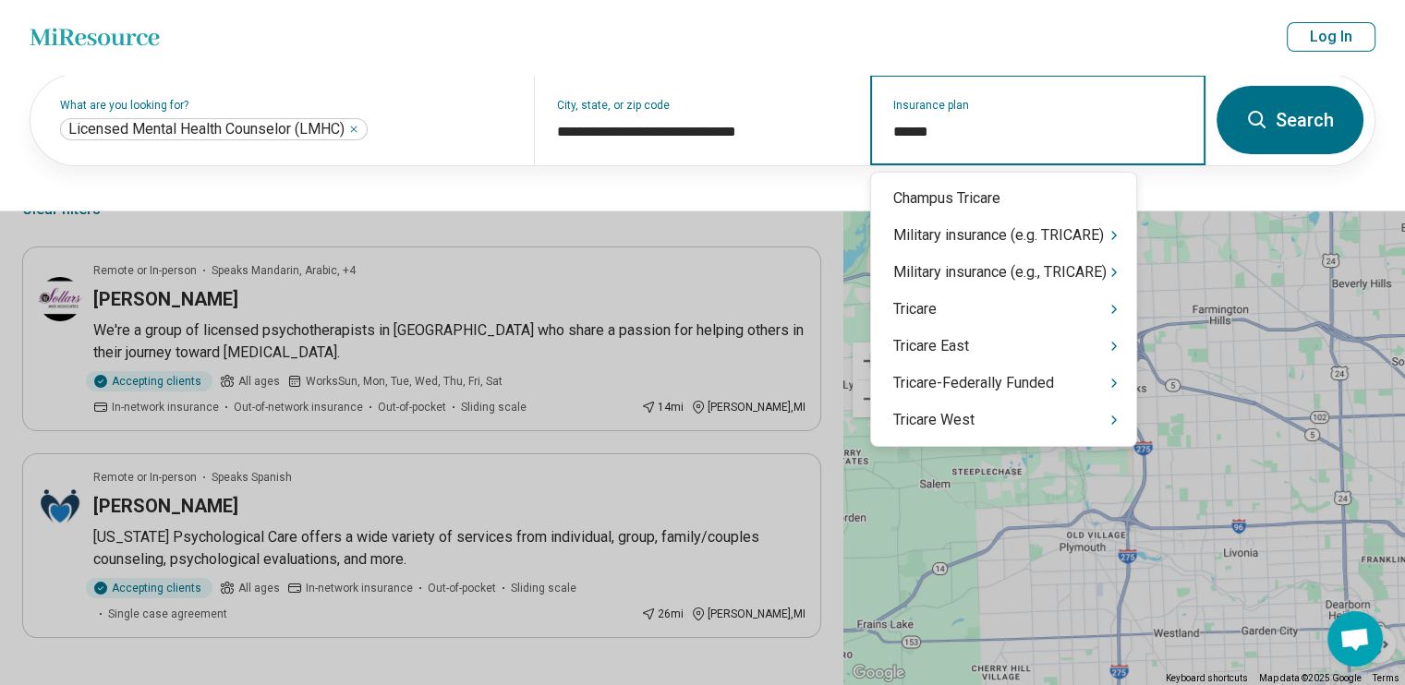
type input "*******"
drag, startPoint x: 957, startPoint y: 321, endPoint x: 956, endPoint y: 339, distance: 18.5
click at [956, 339] on div "Tricare East" at bounding box center [1003, 346] width 265 height 37
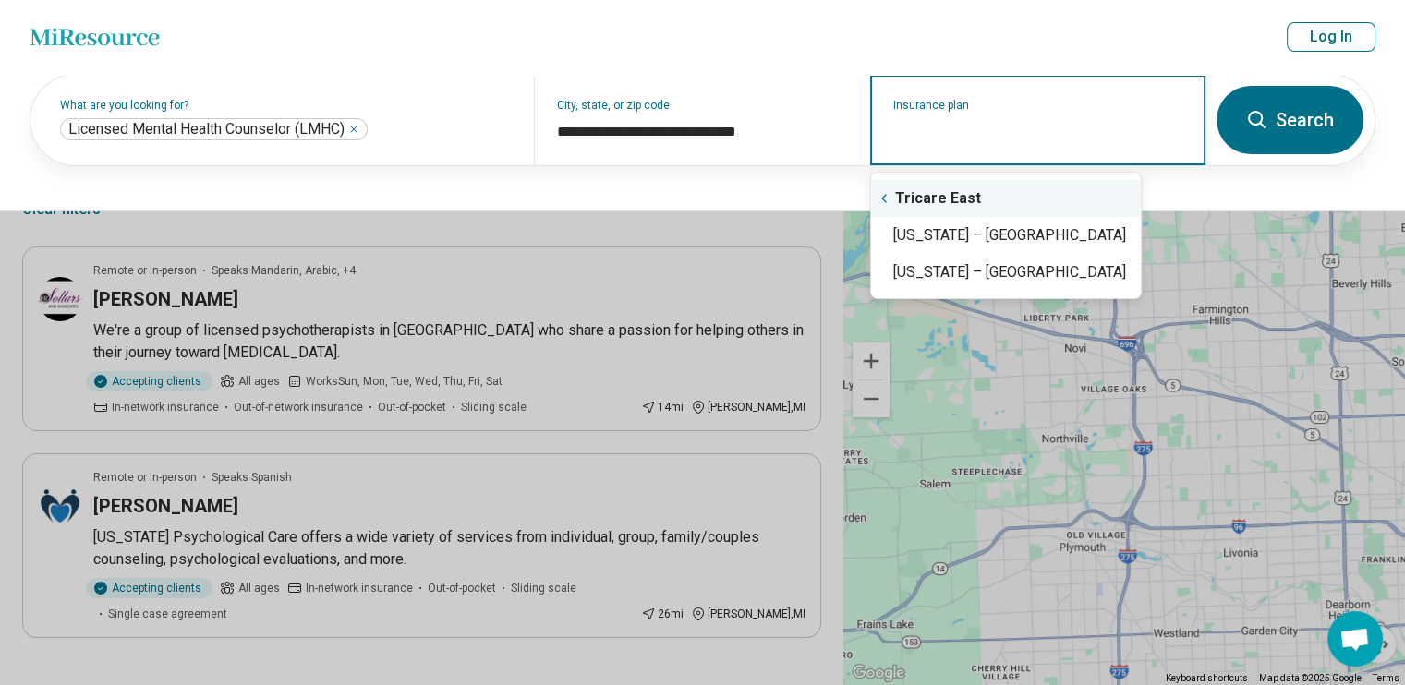
click at [883, 200] on icon "Suggestions" at bounding box center [884, 198] width 15 height 15
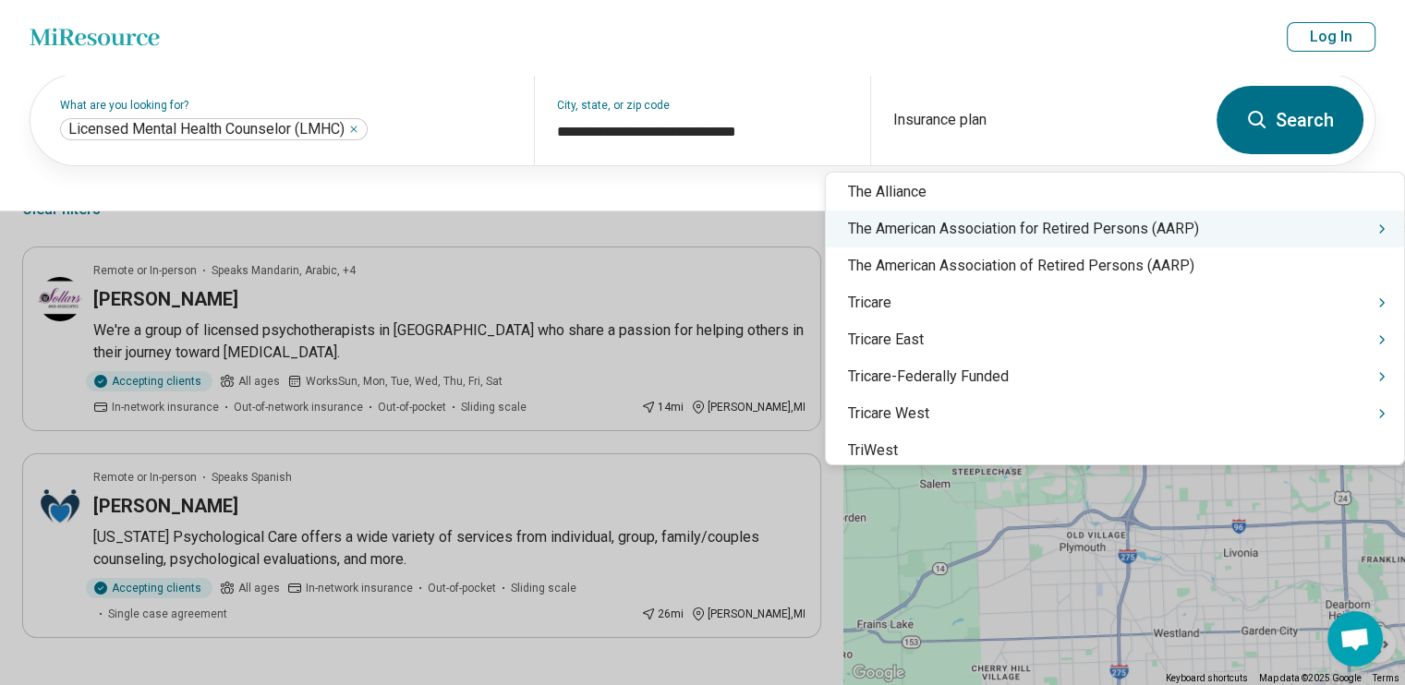
scroll to position [17697, 0]
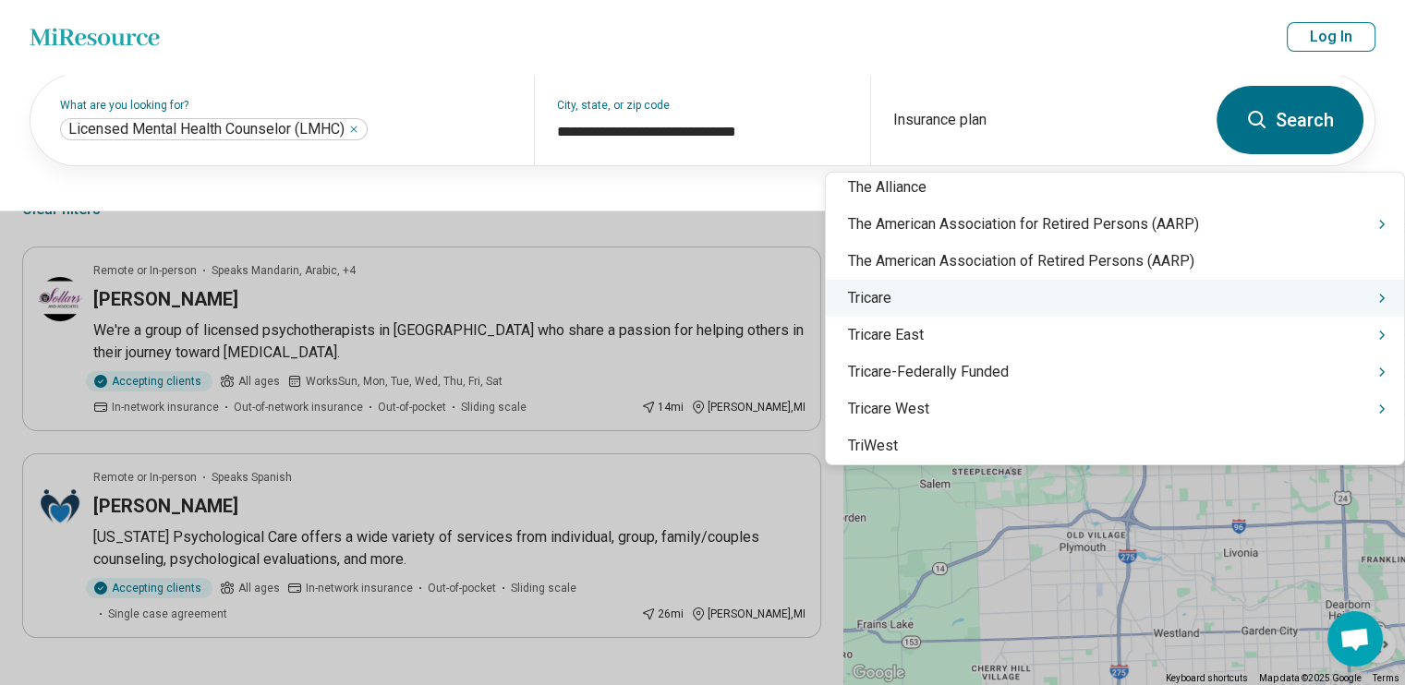
click at [1031, 280] on div "Tricare" at bounding box center [1115, 298] width 578 height 37
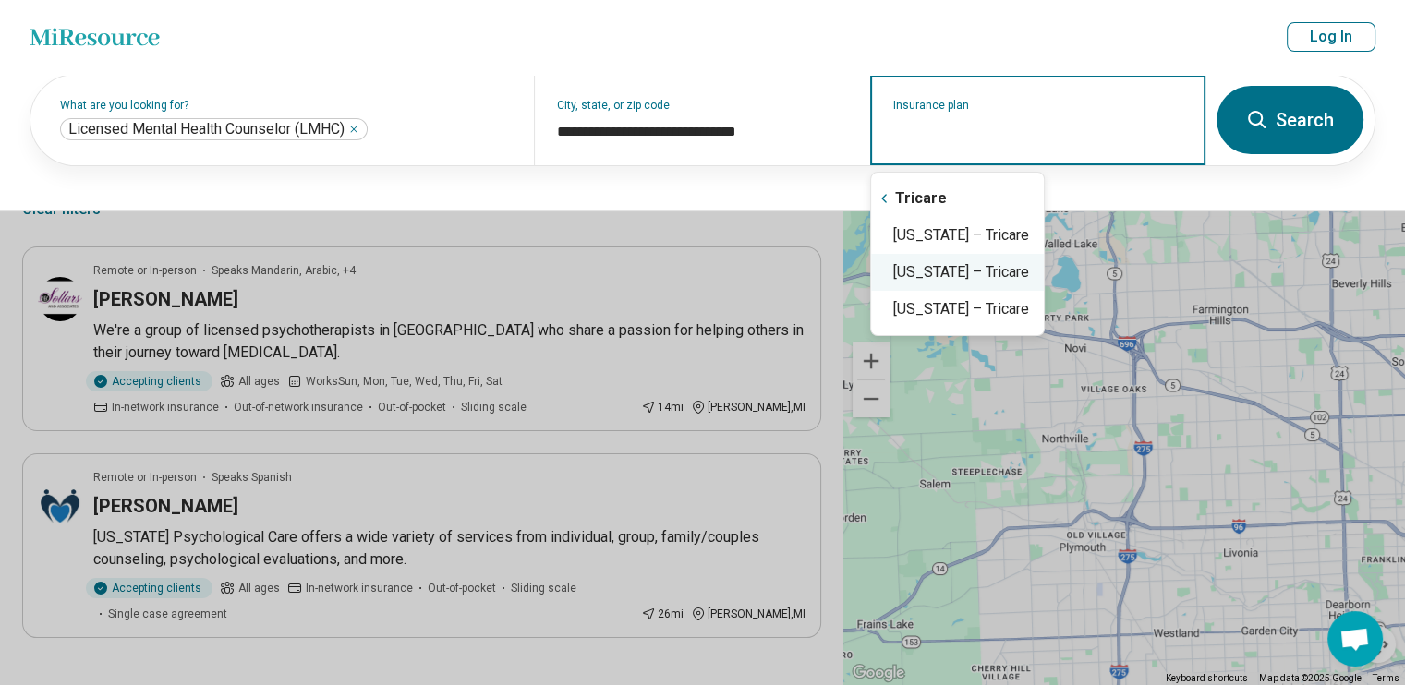
scroll to position [0, 0]
click at [963, 239] on div "Virginia – Tricare" at bounding box center [957, 235] width 173 height 37
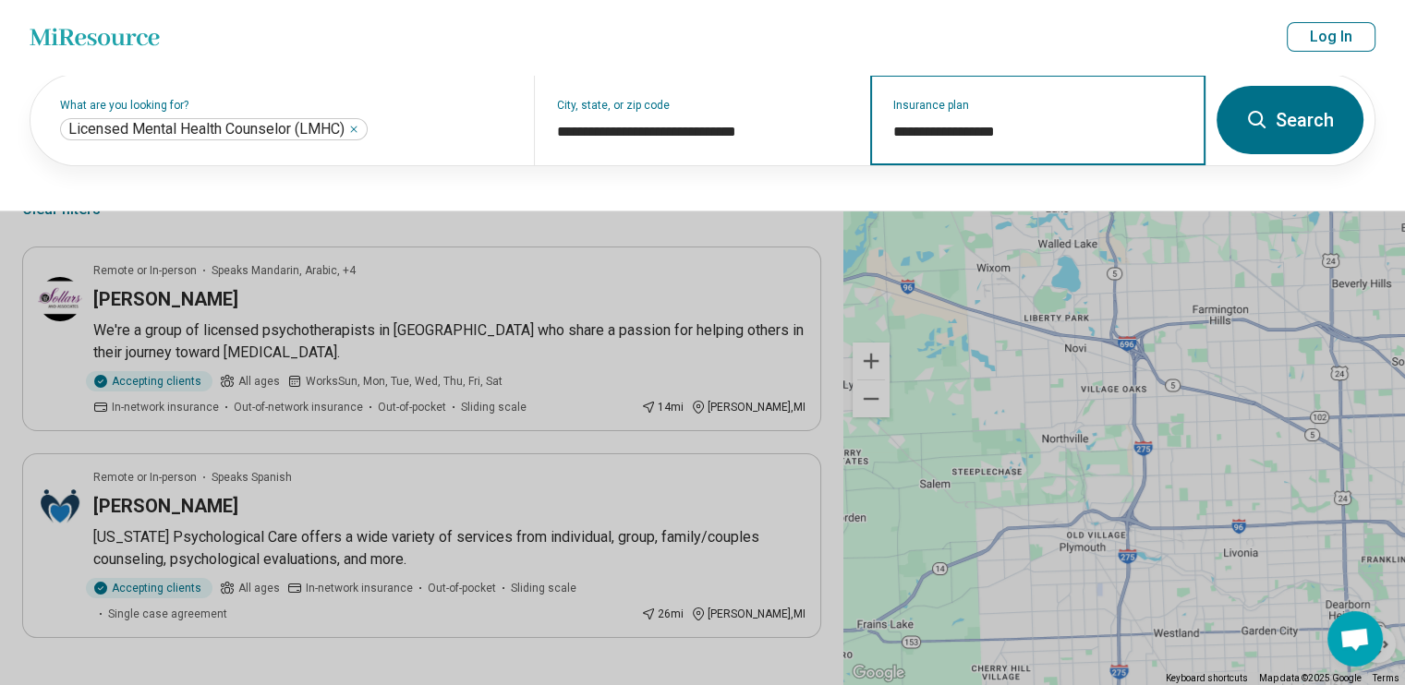
type input "**********"
click at [1290, 120] on button "Search" at bounding box center [1290, 120] width 147 height 68
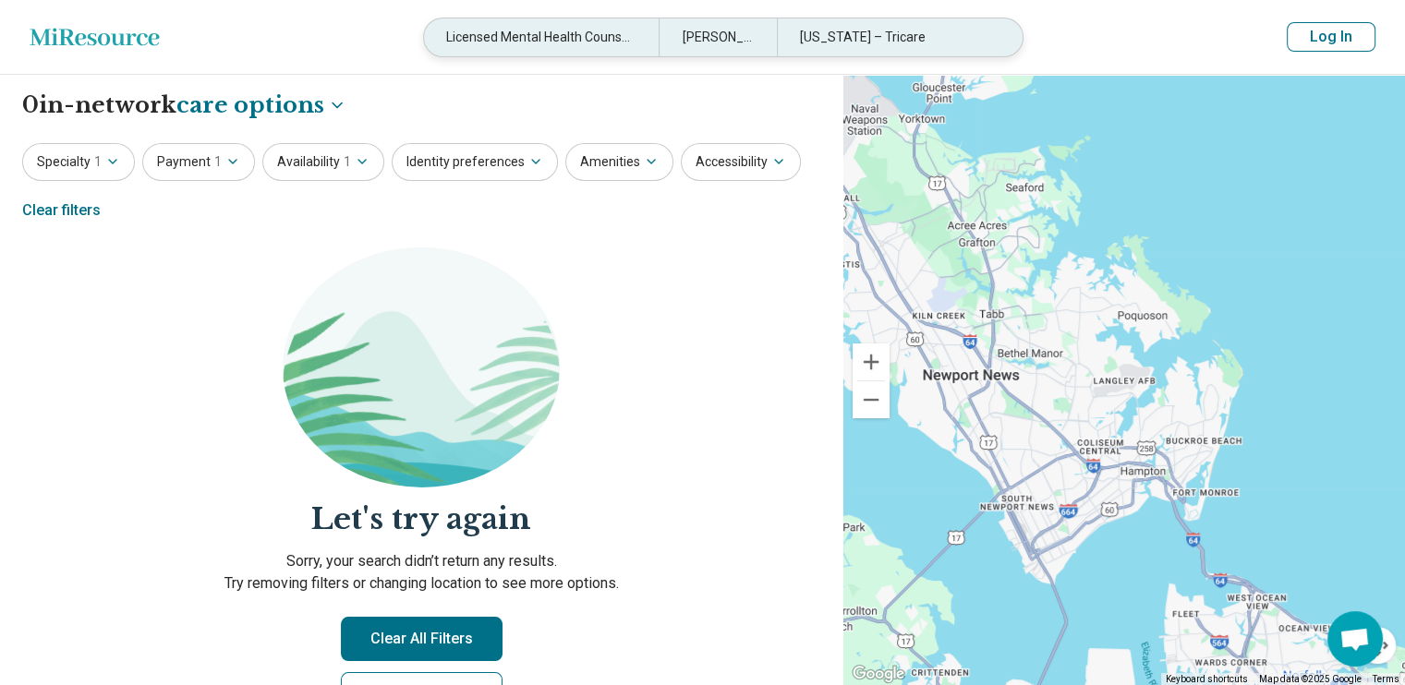
click at [610, 38] on div "Licensed Mental Health Counselor (LMHC)" at bounding box center [541, 37] width 235 height 38
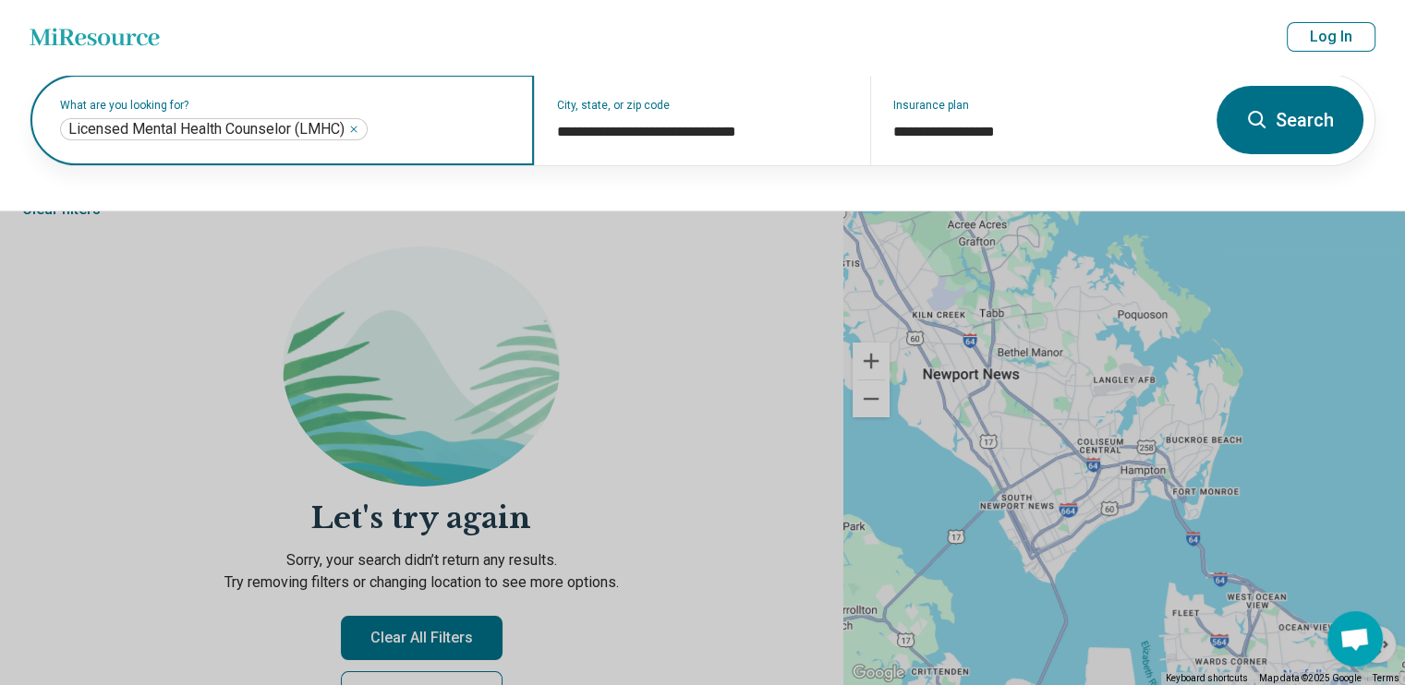
click at [354, 128] on icon "Remove" at bounding box center [353, 129] width 11 height 11
click at [358, 111] on label "What are you looking for?" at bounding box center [286, 105] width 452 height 11
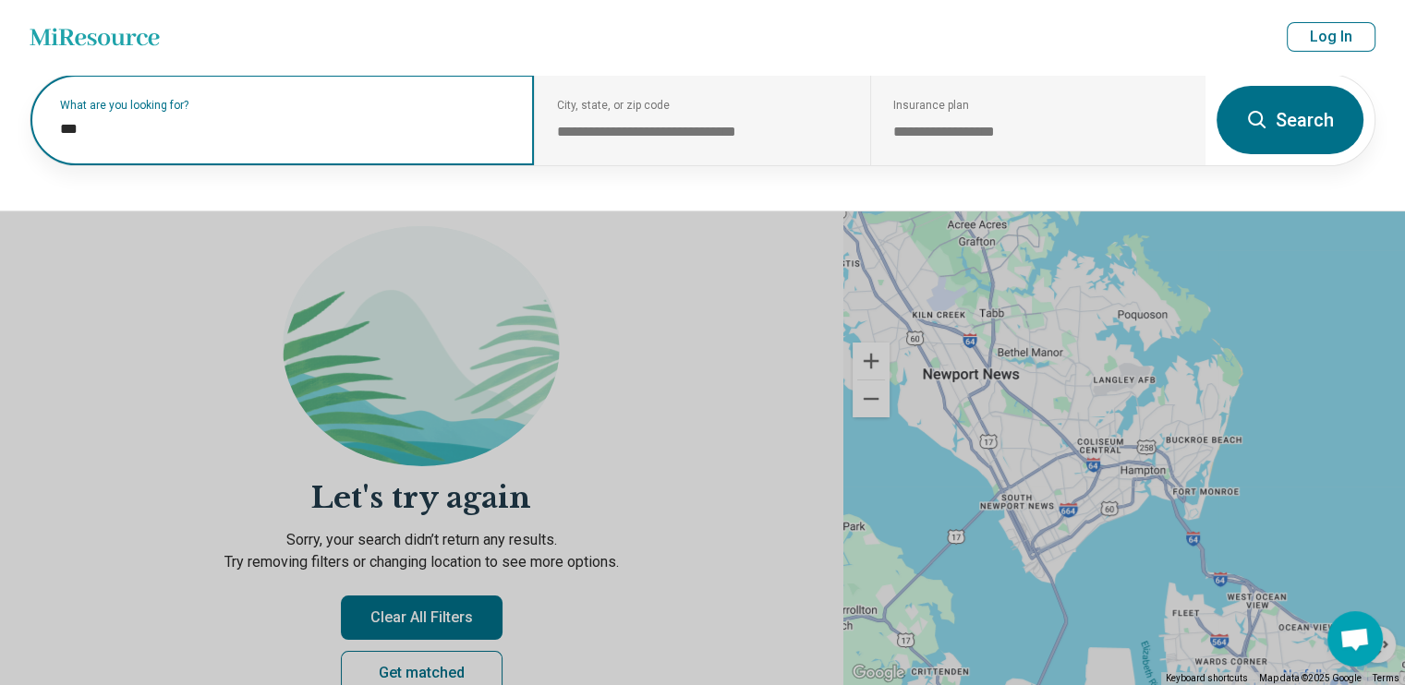
scroll to position [7, 0]
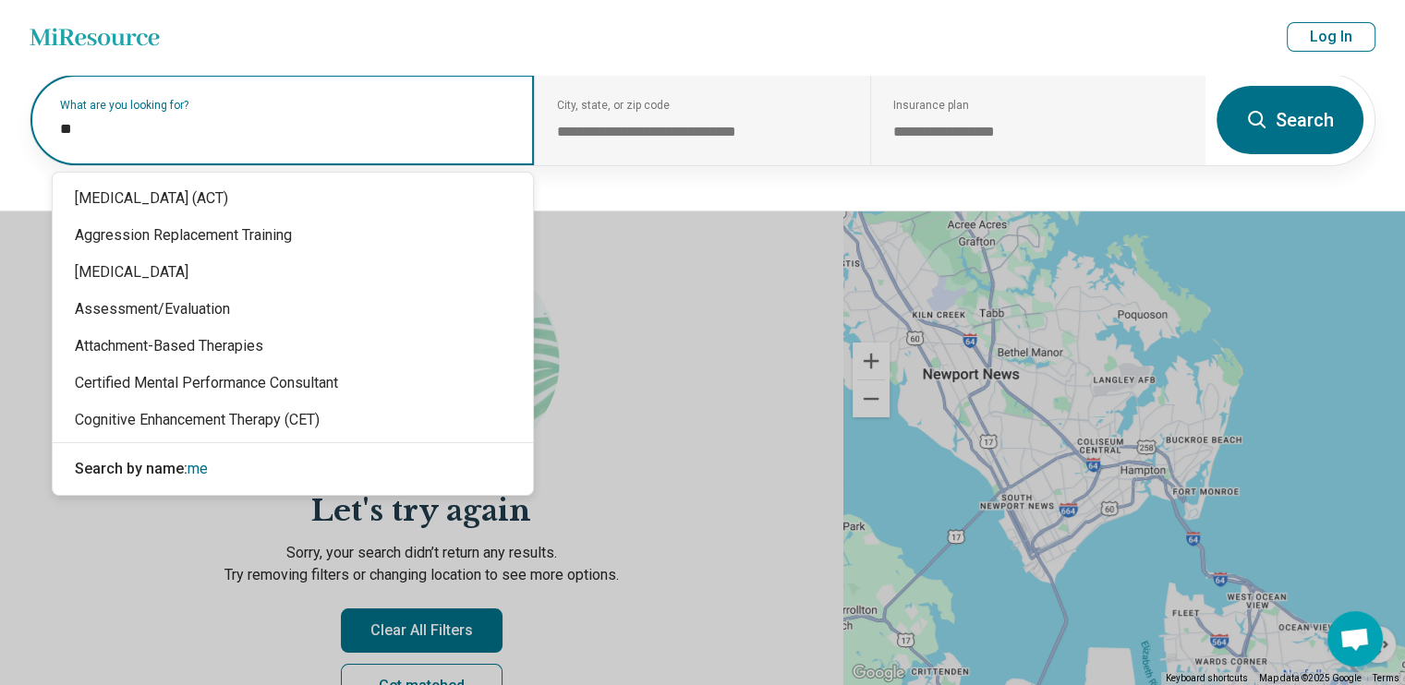
type input "*"
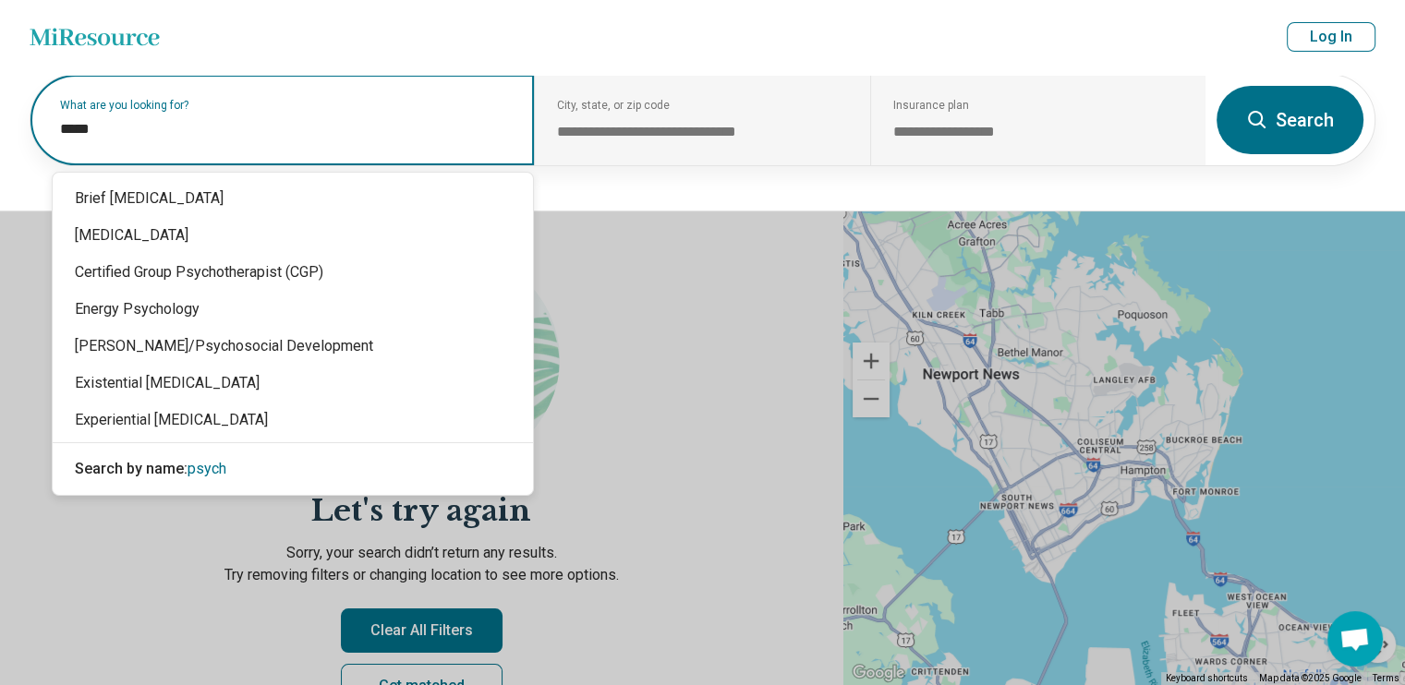
type input "******"
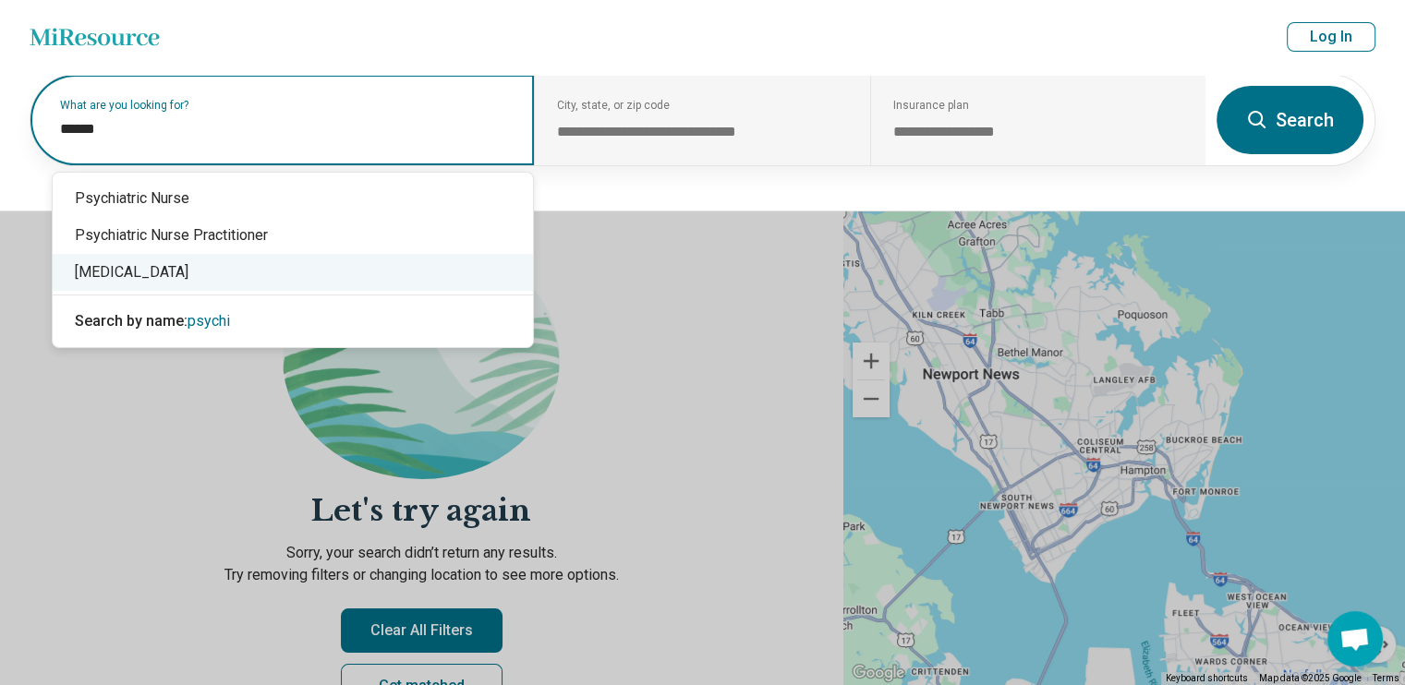
click at [165, 279] on div "[MEDICAL_DATA]" at bounding box center [293, 272] width 480 height 37
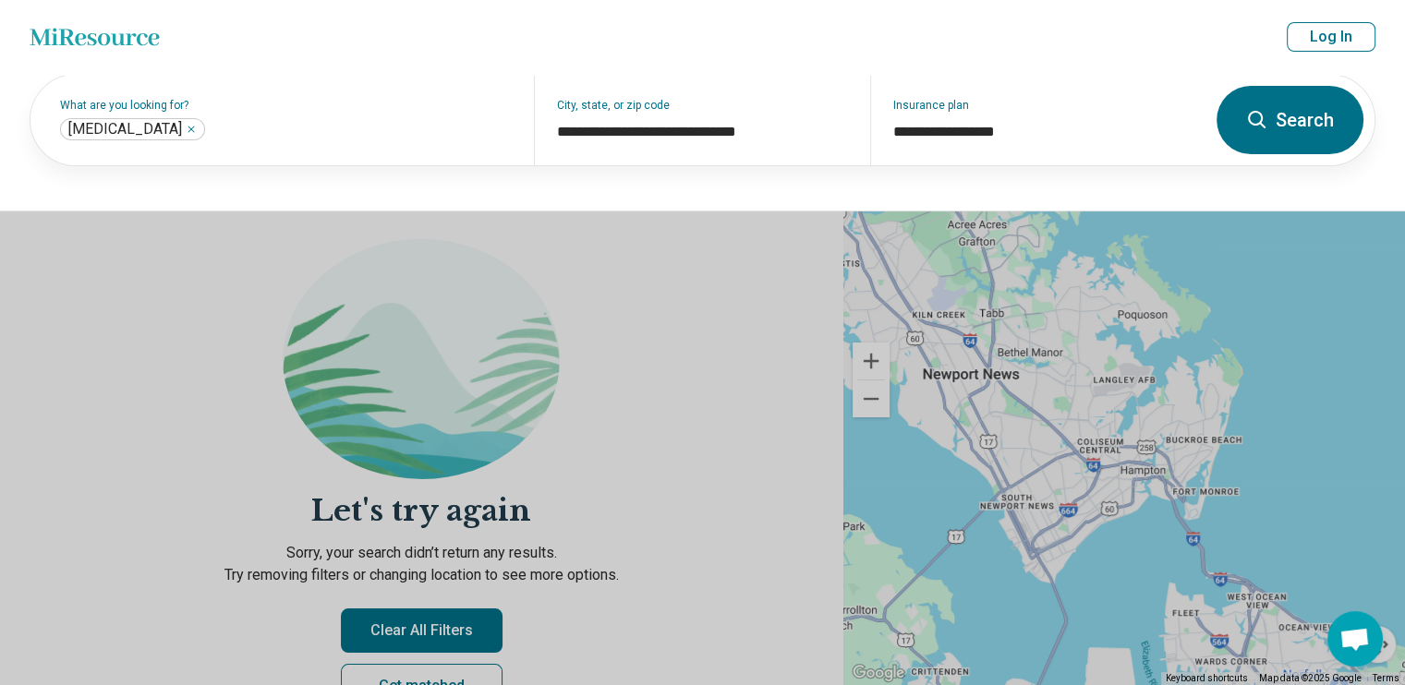
click at [1320, 109] on button "Search" at bounding box center [1290, 120] width 147 height 68
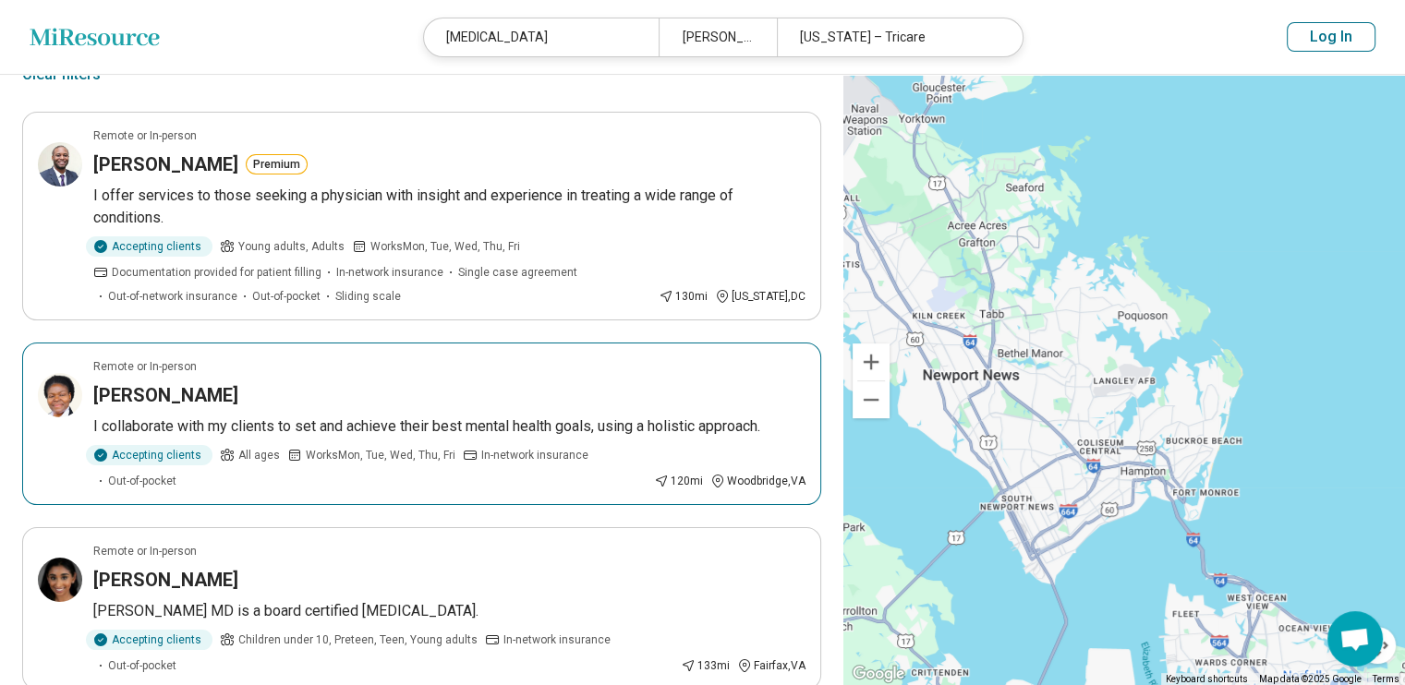
scroll to position [132, 0]
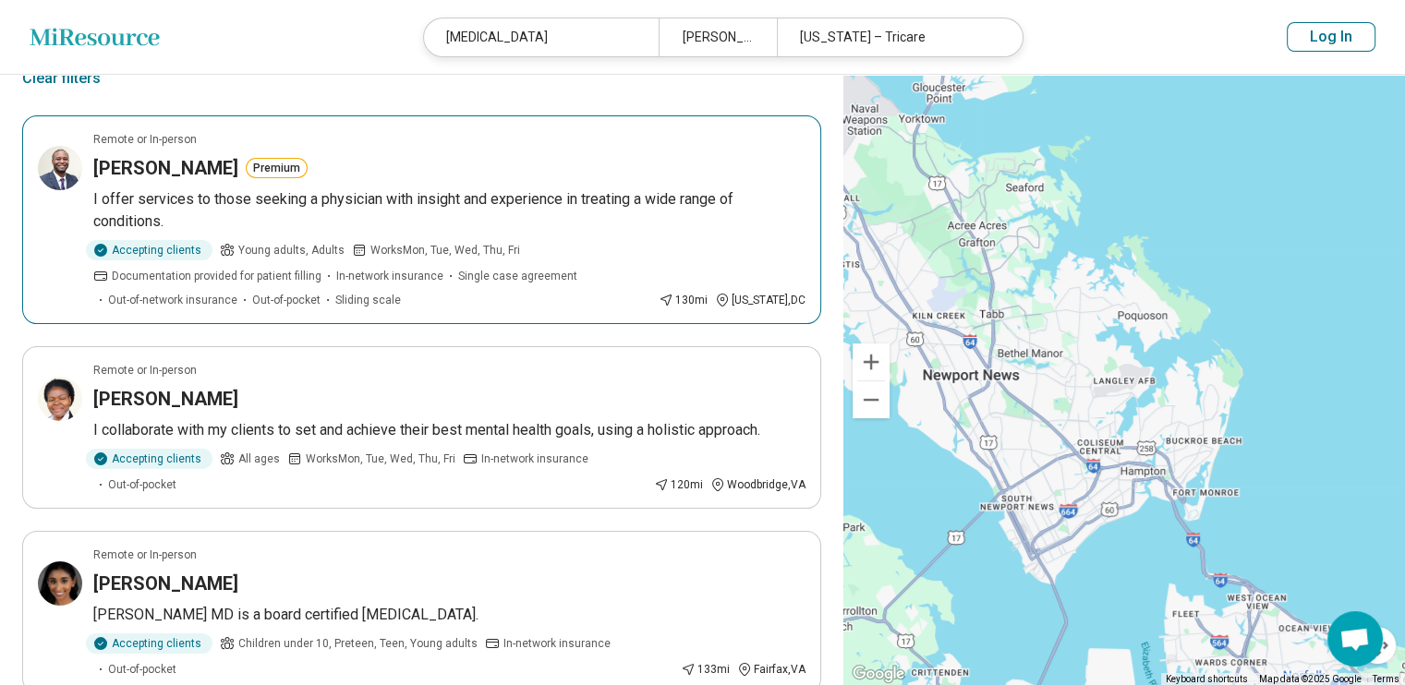
click at [166, 167] on h3 "[PERSON_NAME]" at bounding box center [165, 168] width 145 height 26
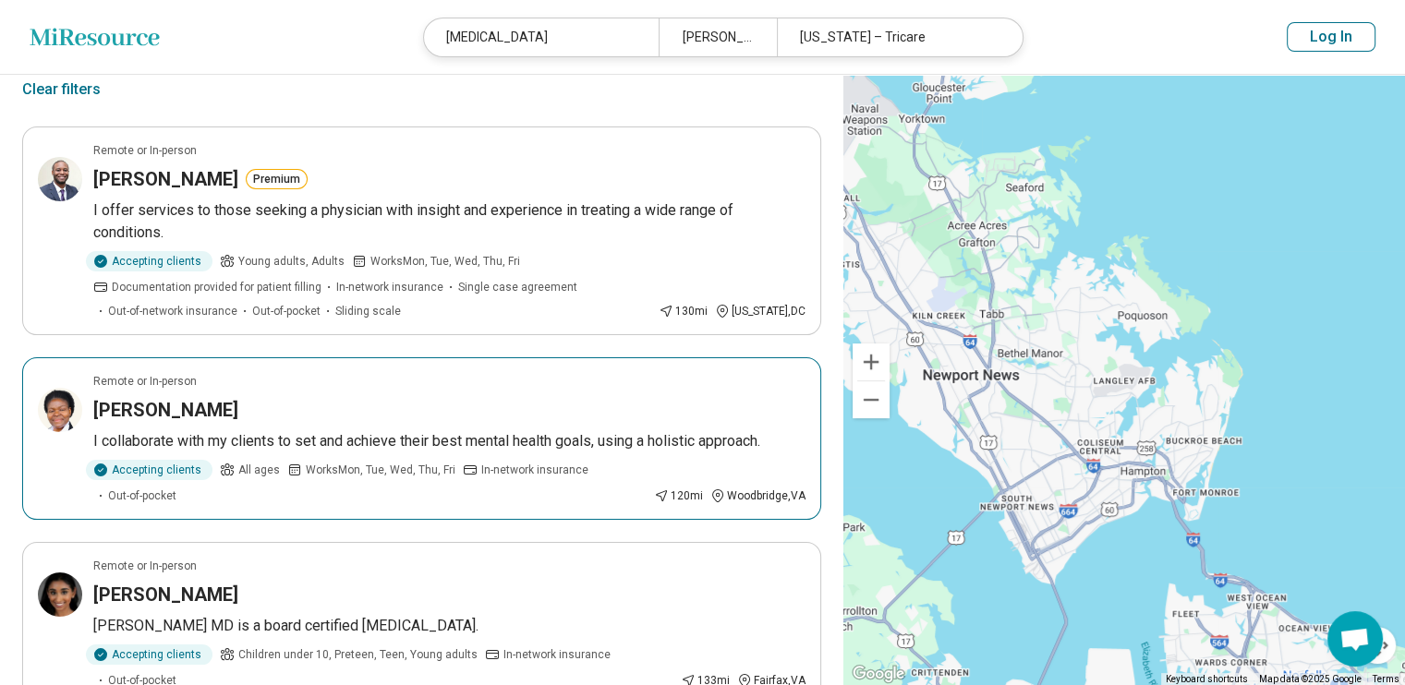
scroll to position [118, 0]
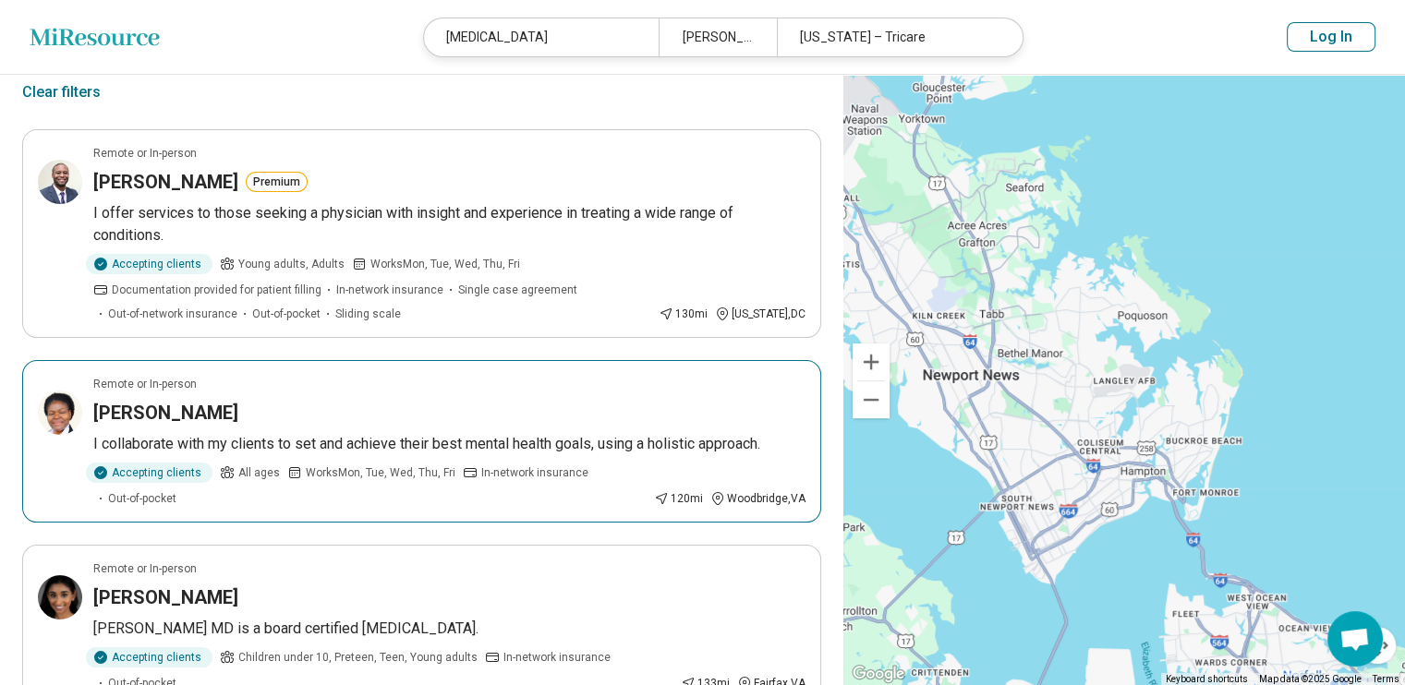
click at [265, 412] on div "Elizabeth Onyejekwe" at bounding box center [449, 413] width 712 height 26
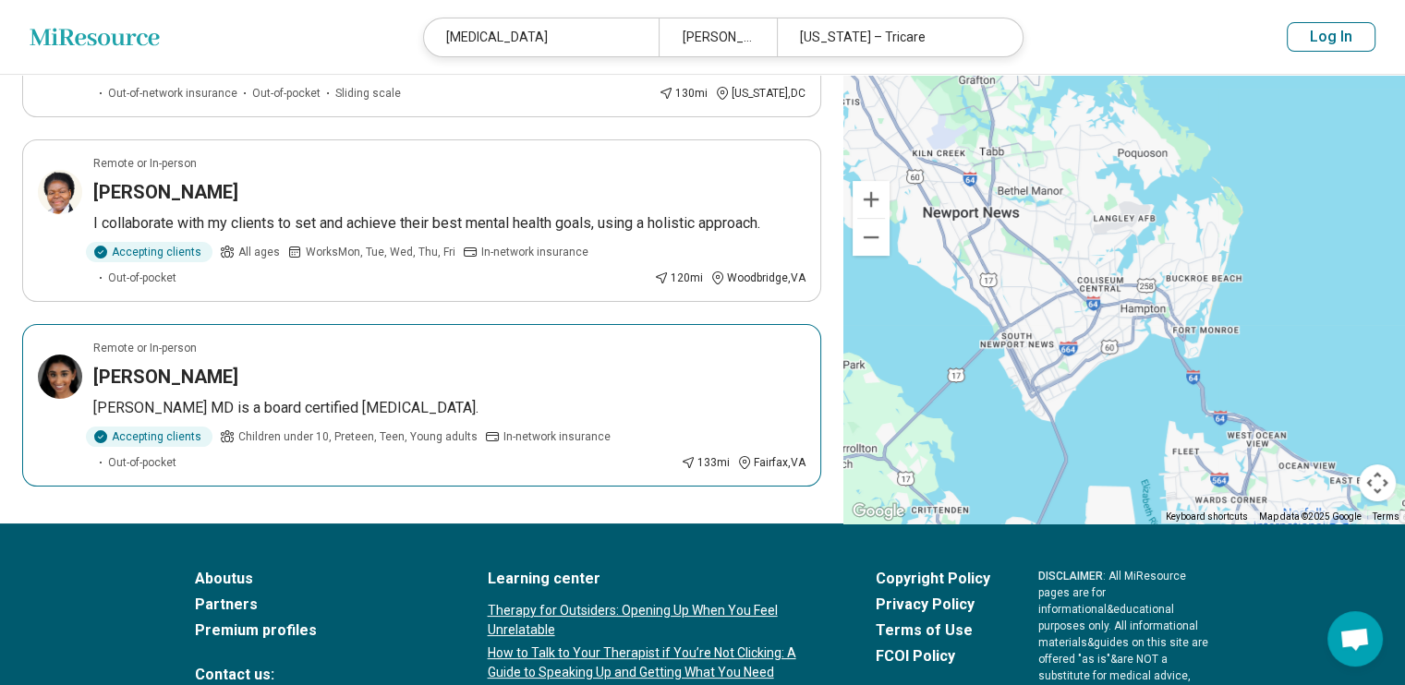
scroll to position [340, 0]
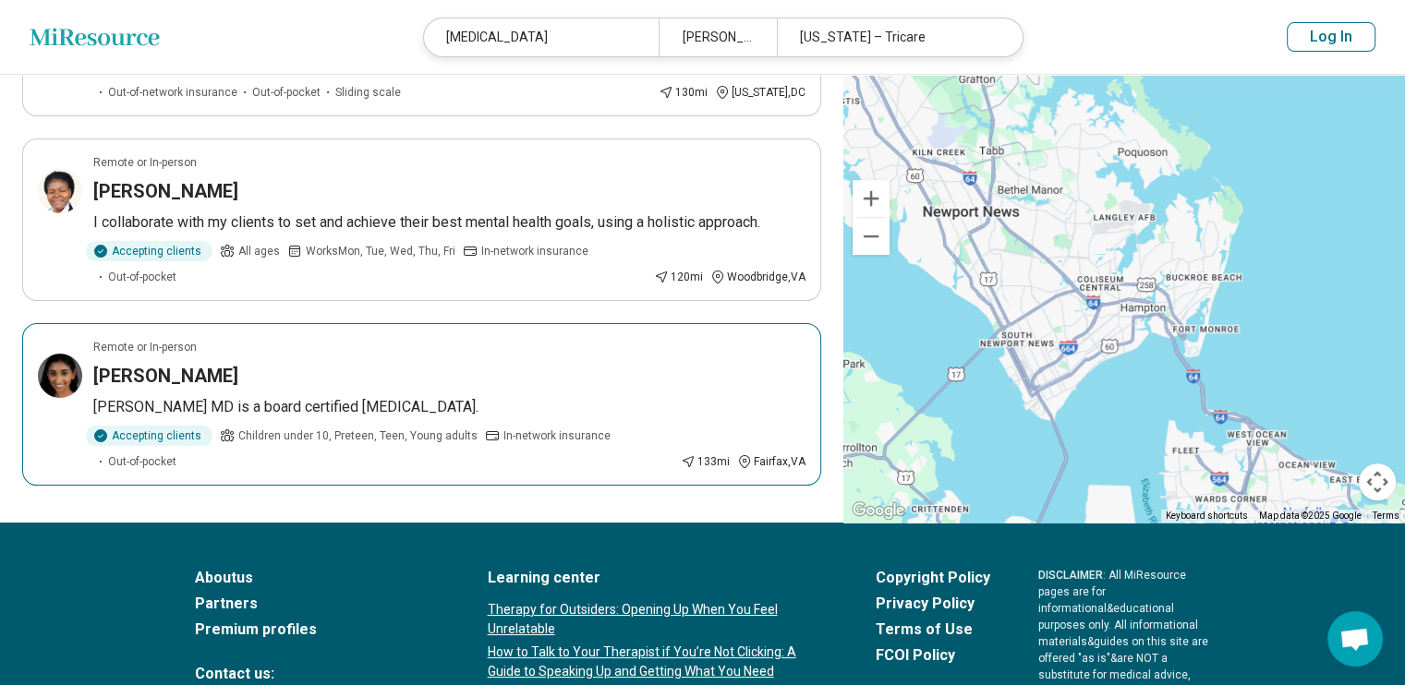
click at [237, 377] on h3 "Divyasri Gongireddy" at bounding box center [165, 376] width 145 height 26
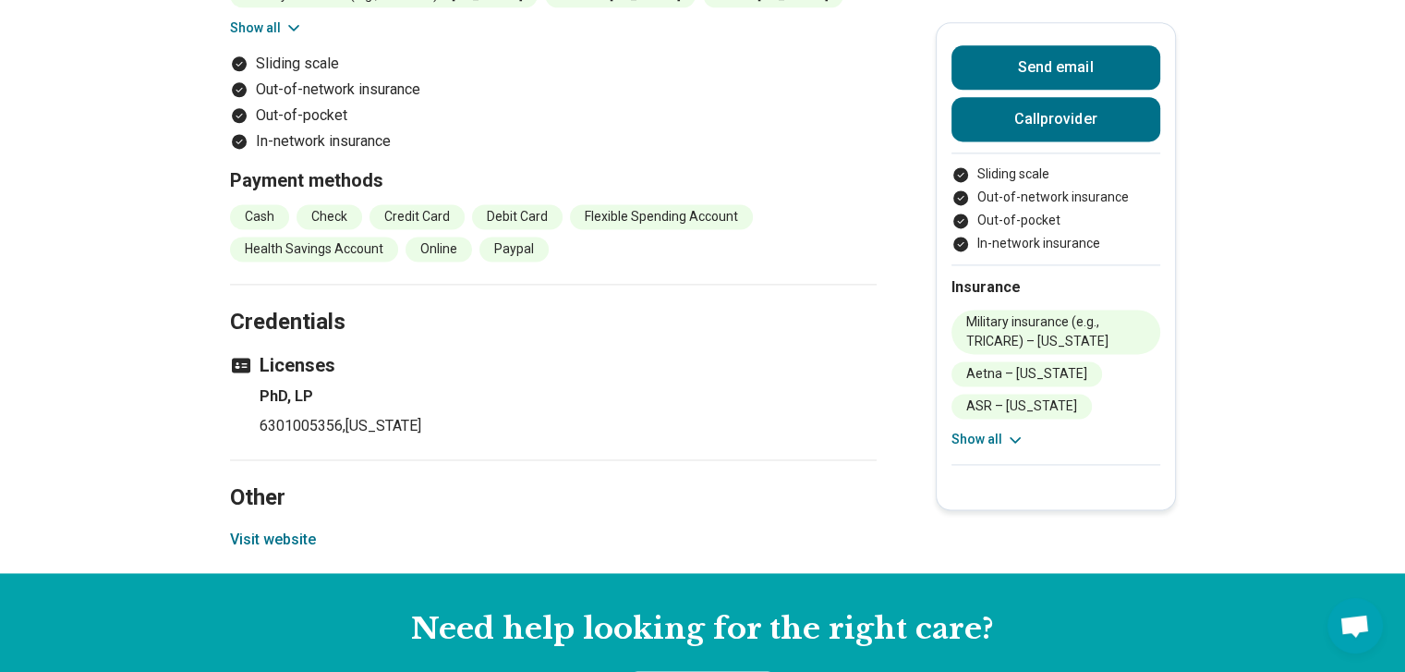
scroll to position [2517, 0]
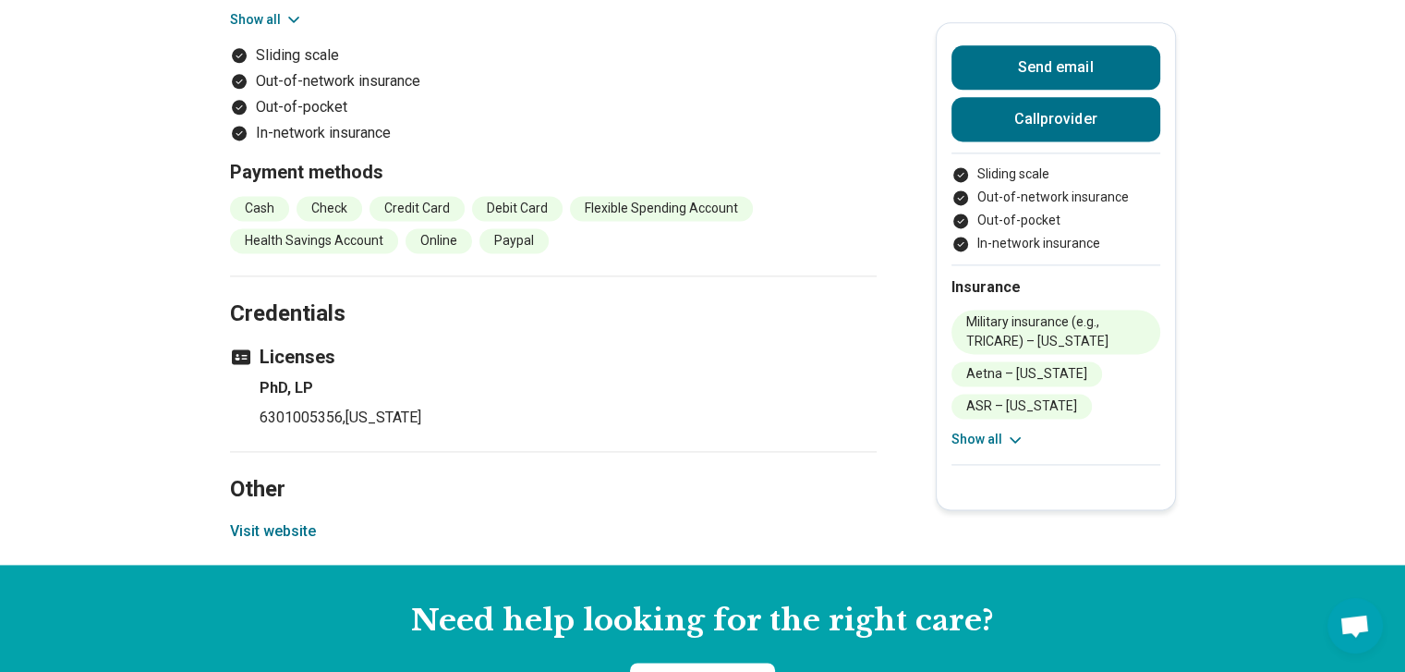
click at [994, 436] on button "Show all" at bounding box center [988, 439] width 73 height 19
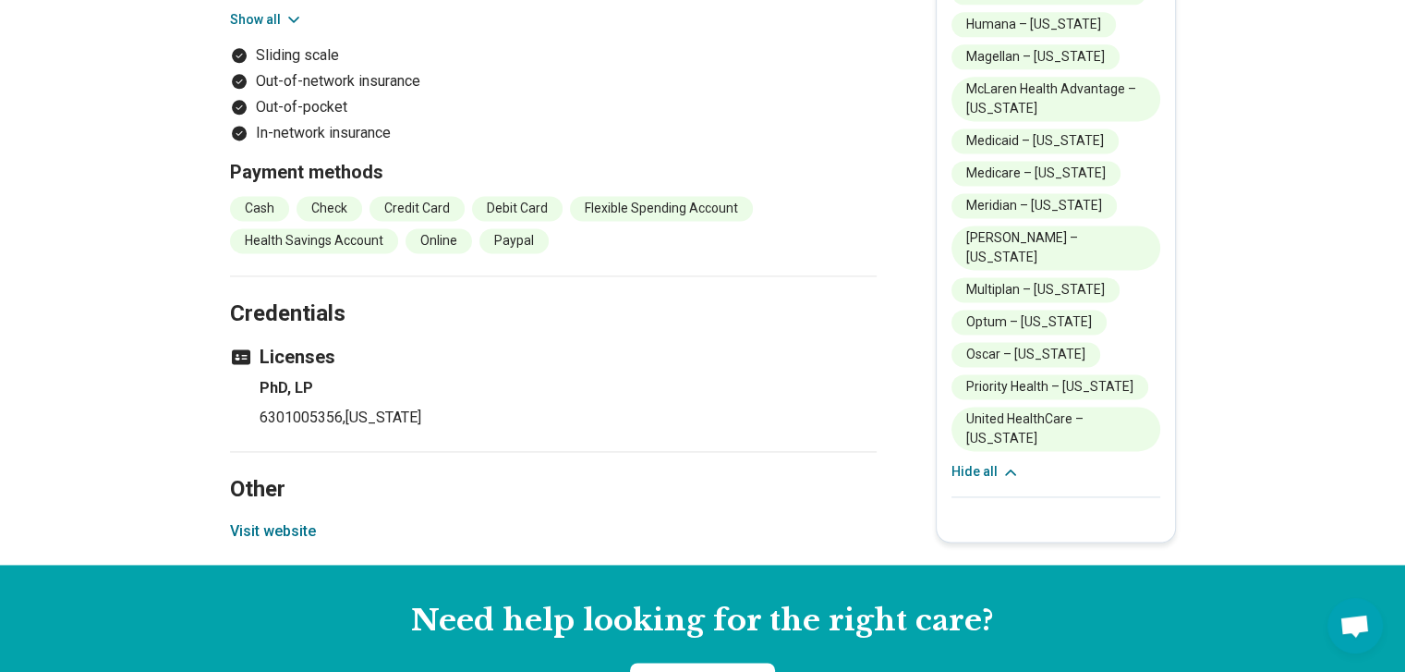
click at [994, 462] on button "Hide all" at bounding box center [986, 471] width 68 height 19
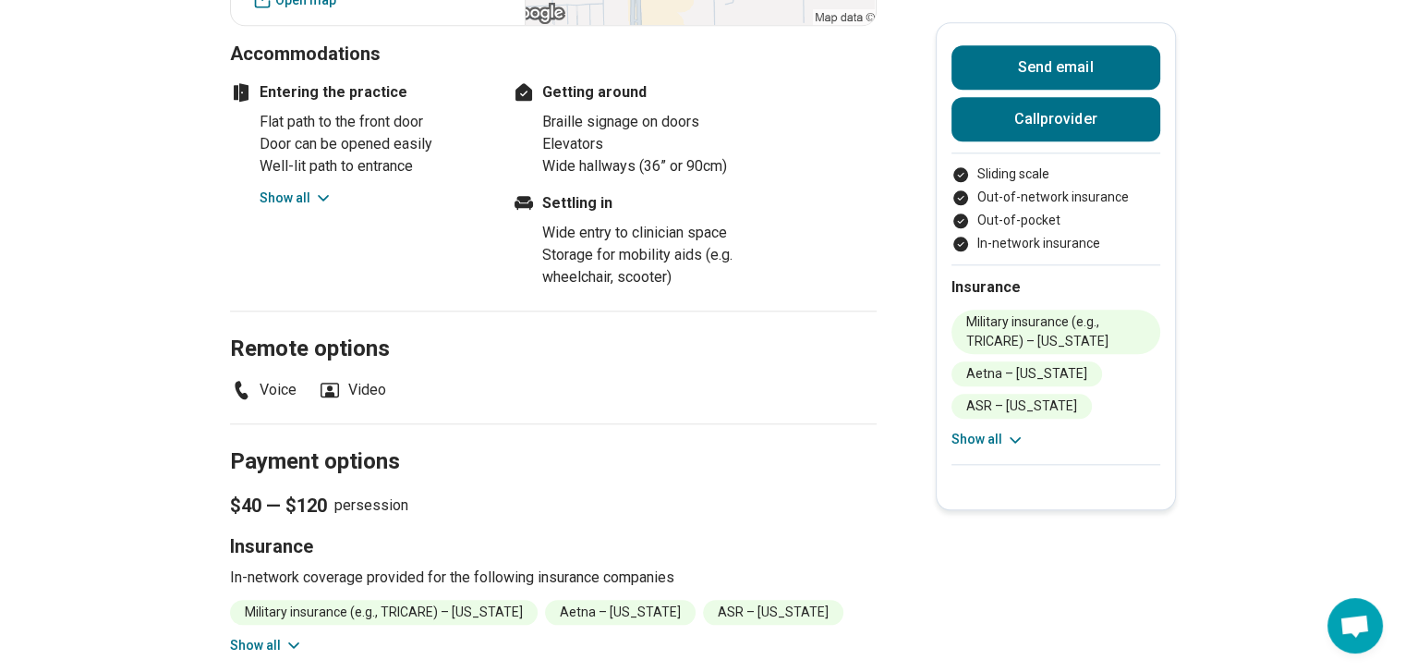
scroll to position [1890, 0]
click at [1015, 122] on button "Call provider" at bounding box center [1056, 119] width 209 height 44
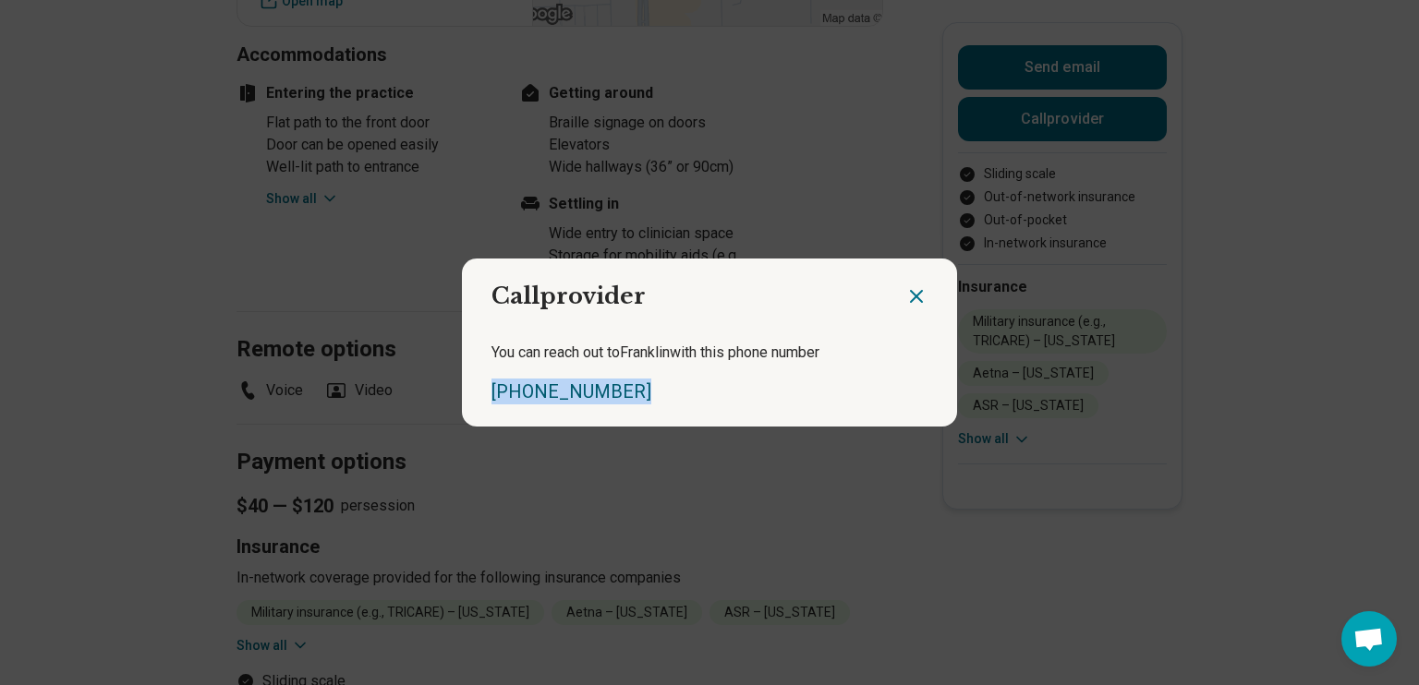
drag, startPoint x: 618, startPoint y: 392, endPoint x: 484, endPoint y: 398, distance: 134.1
click at [491, 398] on div "(248) 973-4060" at bounding box center [709, 392] width 436 height 26
copy link "(248) 973-4060"
click at [914, 296] on icon "Close dialog" at bounding box center [916, 296] width 22 height 22
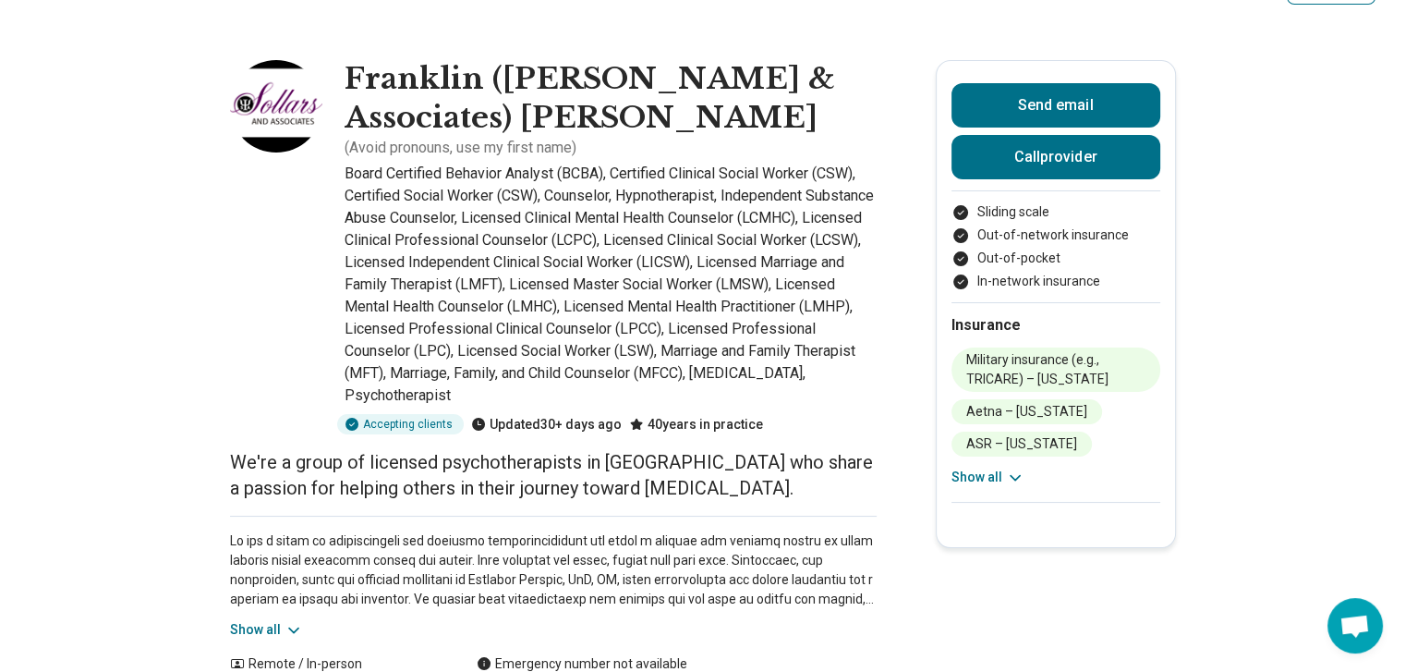
scroll to position [0, 0]
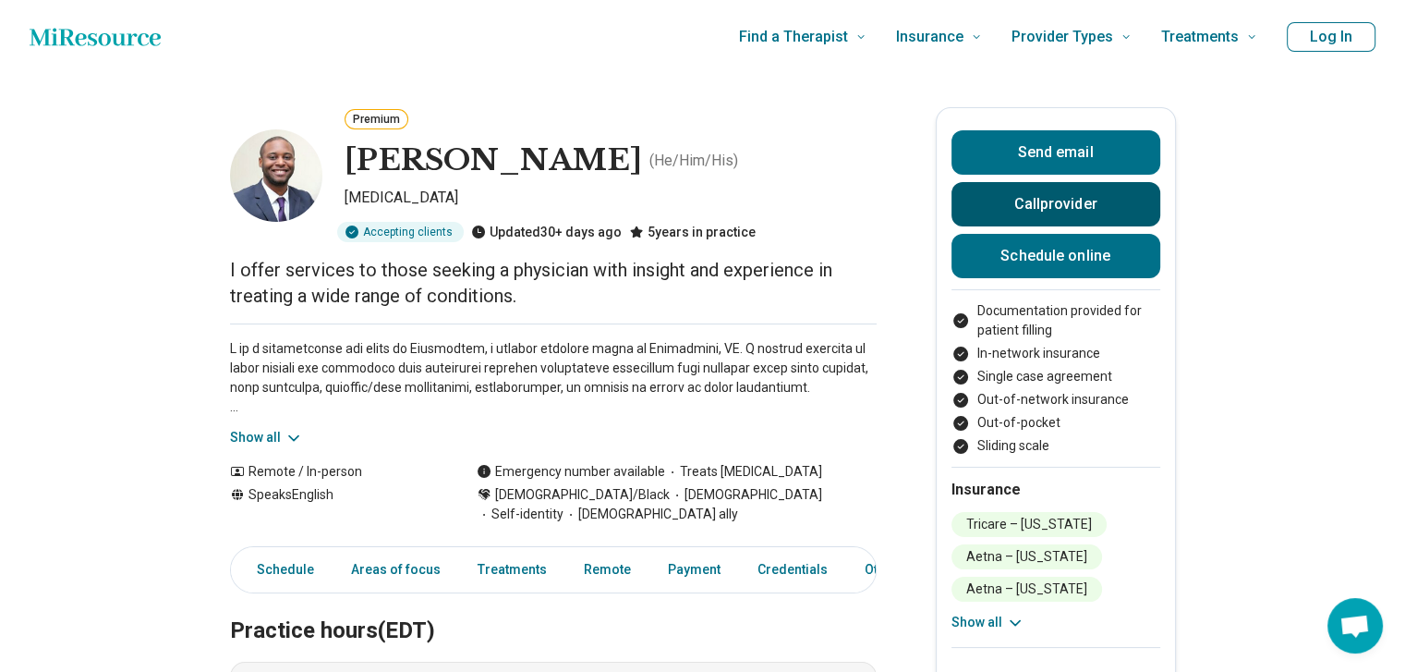
click at [1067, 195] on button "Call provider" at bounding box center [1056, 204] width 209 height 44
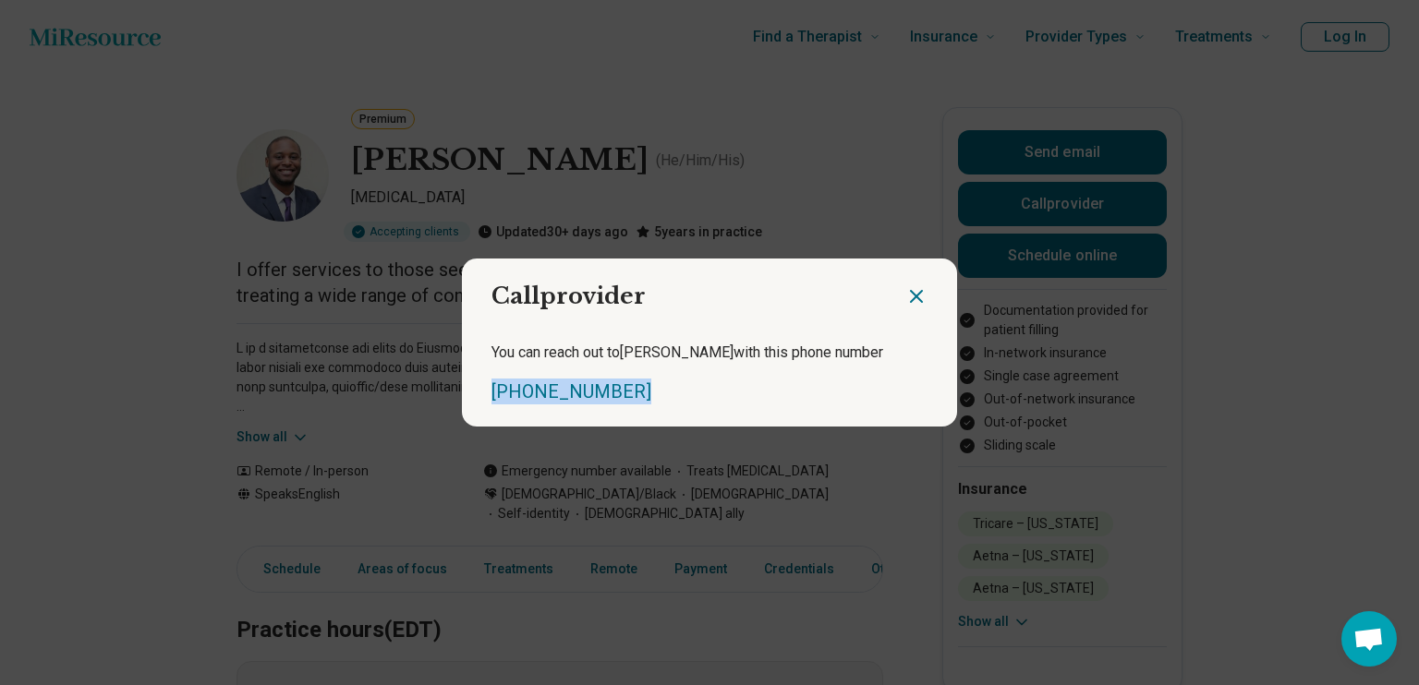
drag, startPoint x: 618, startPoint y: 385, endPoint x: 483, endPoint y: 380, distance: 135.0
click at [483, 380] on div "You can reach out to [PERSON_NAME] with this phone number [PHONE_NUMBER]" at bounding box center [709, 373] width 495 height 107
copy link "[PHONE_NUMBER]"
click at [916, 301] on icon "Close dialog" at bounding box center [916, 296] width 22 height 22
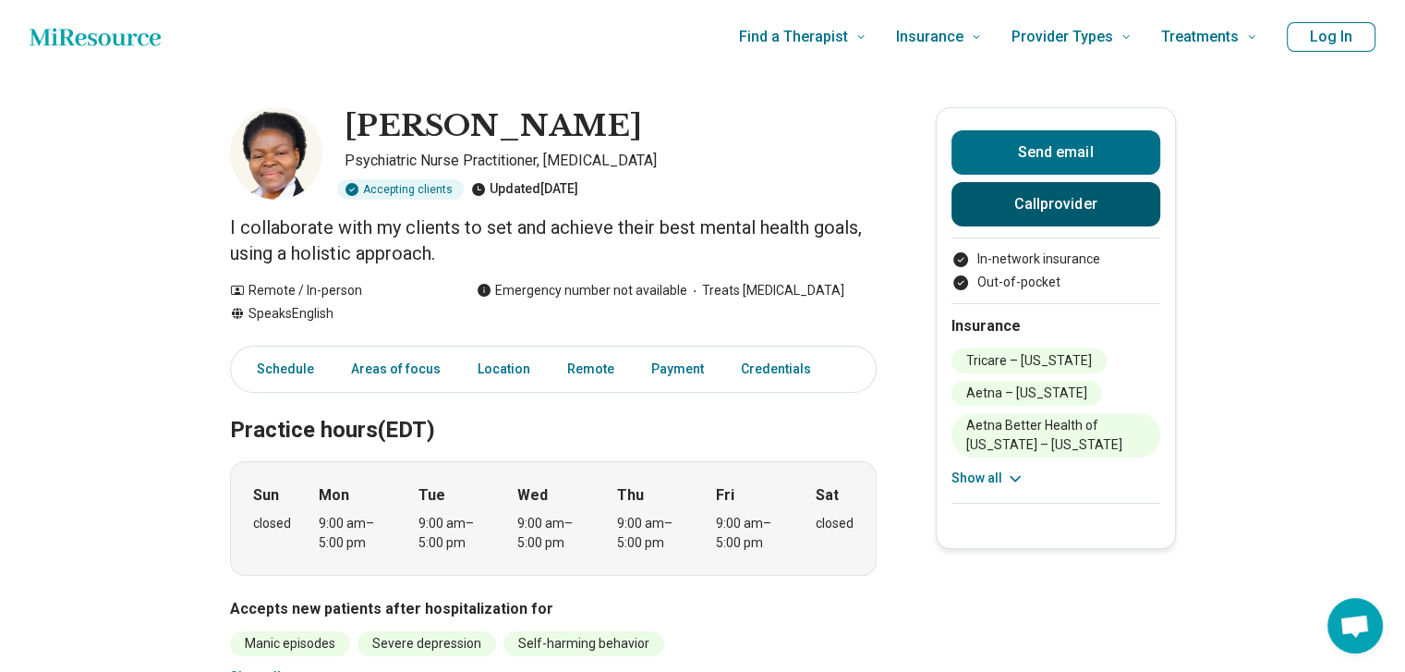
click at [1043, 200] on button "Call provider" at bounding box center [1056, 204] width 209 height 44
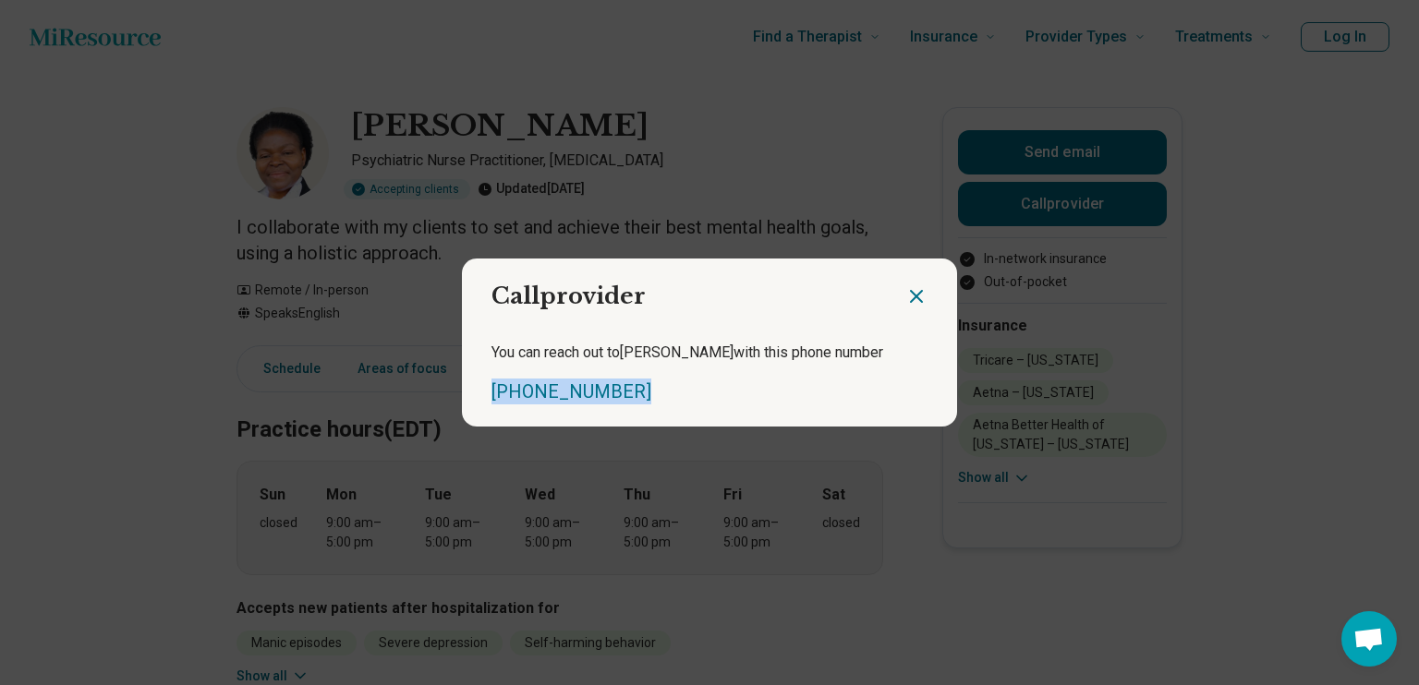
drag, startPoint x: 620, startPoint y: 390, endPoint x: 486, endPoint y: 376, distance: 134.7
click at [486, 376] on div "You can reach out to Elizabeth with this phone number (703) 870-0738" at bounding box center [709, 373] width 495 height 107
copy link "(703) 870-0738"
click at [909, 291] on icon "Close dialog" at bounding box center [916, 296] width 22 height 22
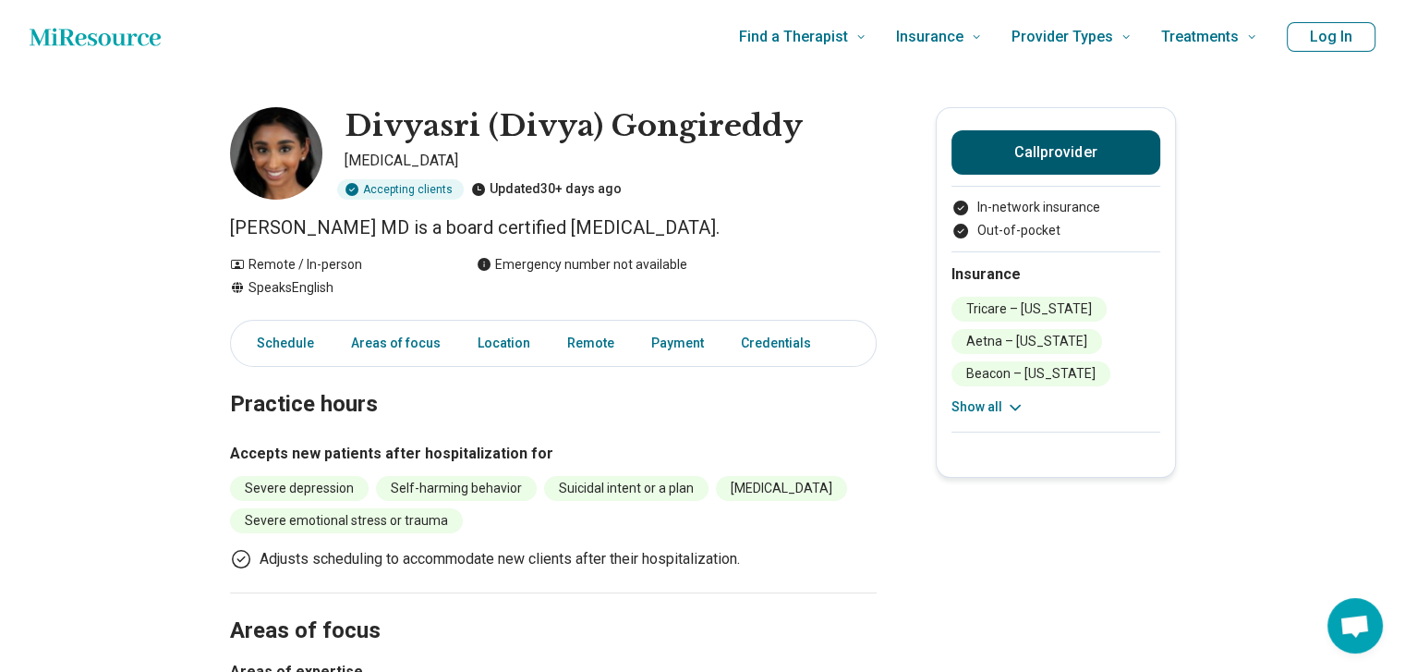
click at [978, 151] on button "Call provider" at bounding box center [1056, 152] width 209 height 44
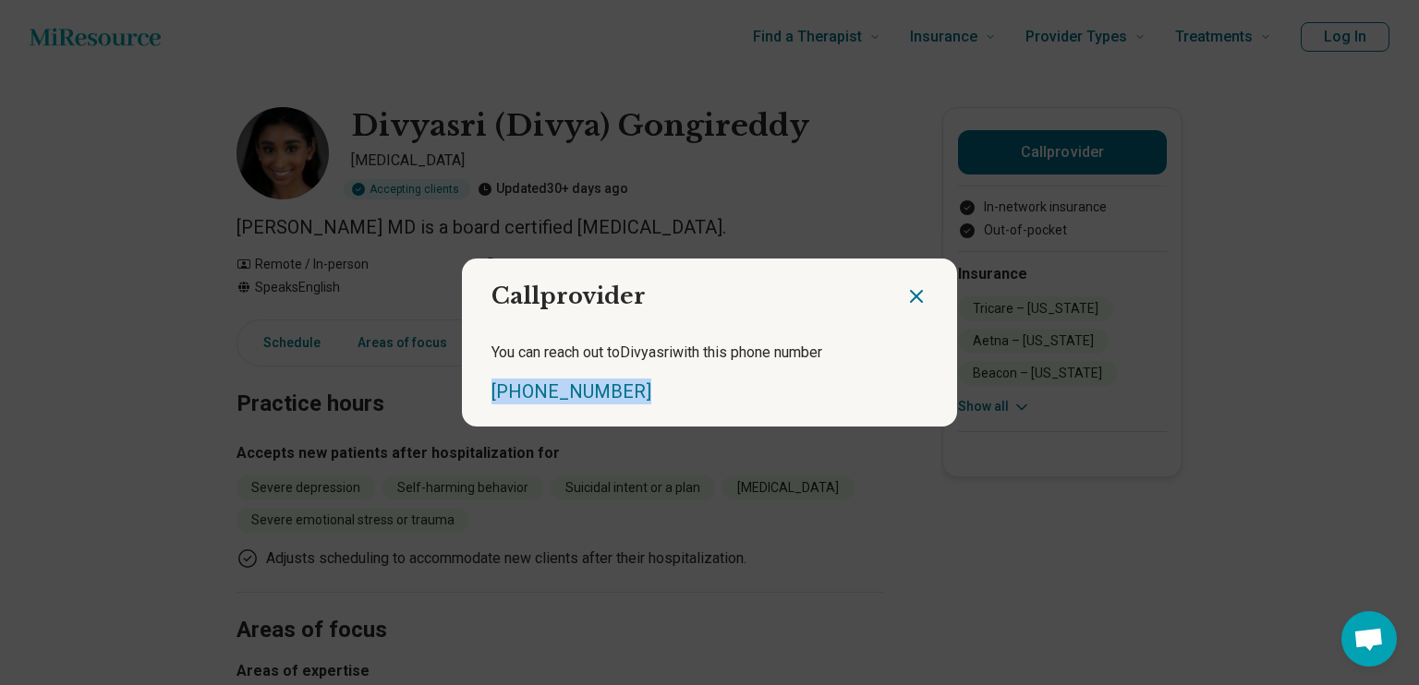
drag, startPoint x: 620, startPoint y: 392, endPoint x: 483, endPoint y: 394, distance: 136.7
click at [483, 394] on div "You can reach out to Divyasri with this phone number (703) 865-8686" at bounding box center [709, 373] width 495 height 107
copy link "(703) 865-8686"
